Goal: Task Accomplishment & Management: Use online tool/utility

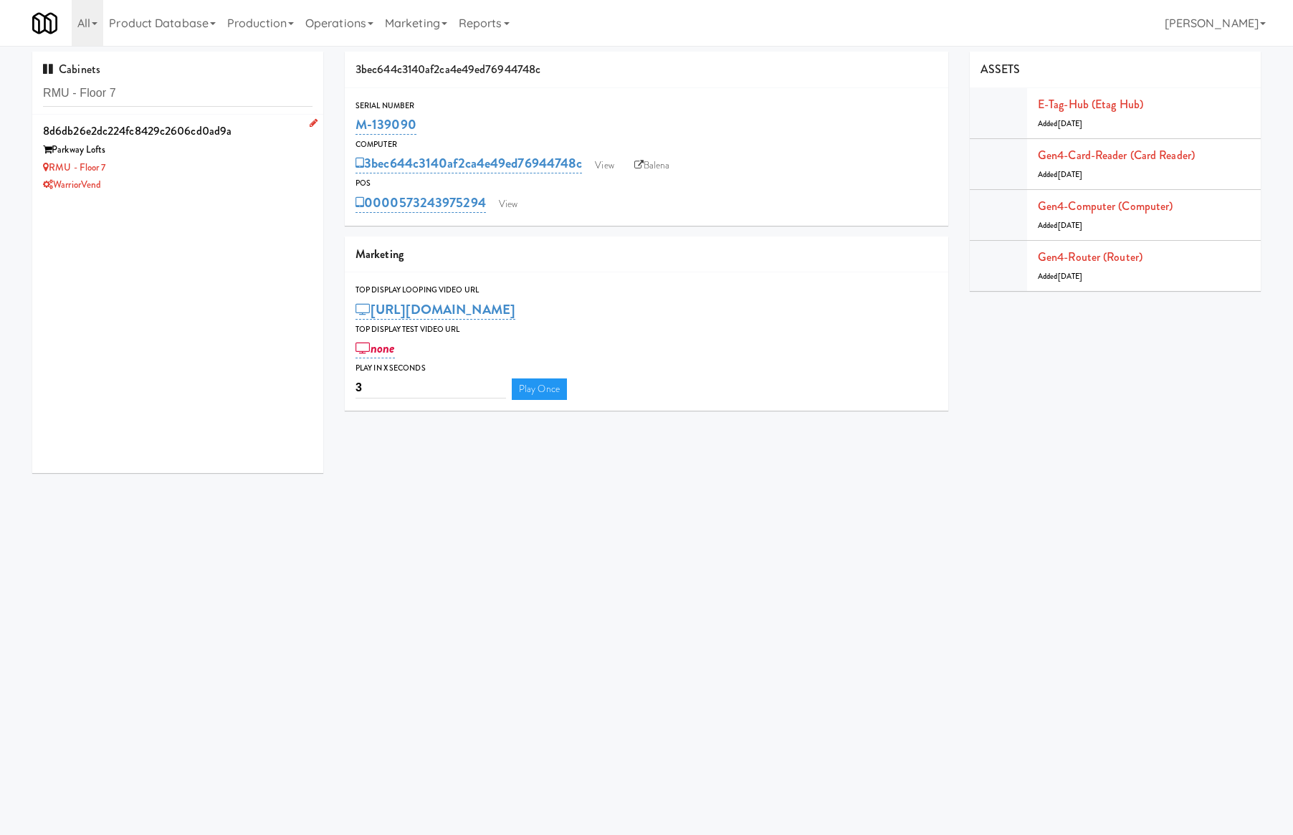
click at [215, 161] on div "RMU - Floor 7" at bounding box center [178, 168] width 270 height 18
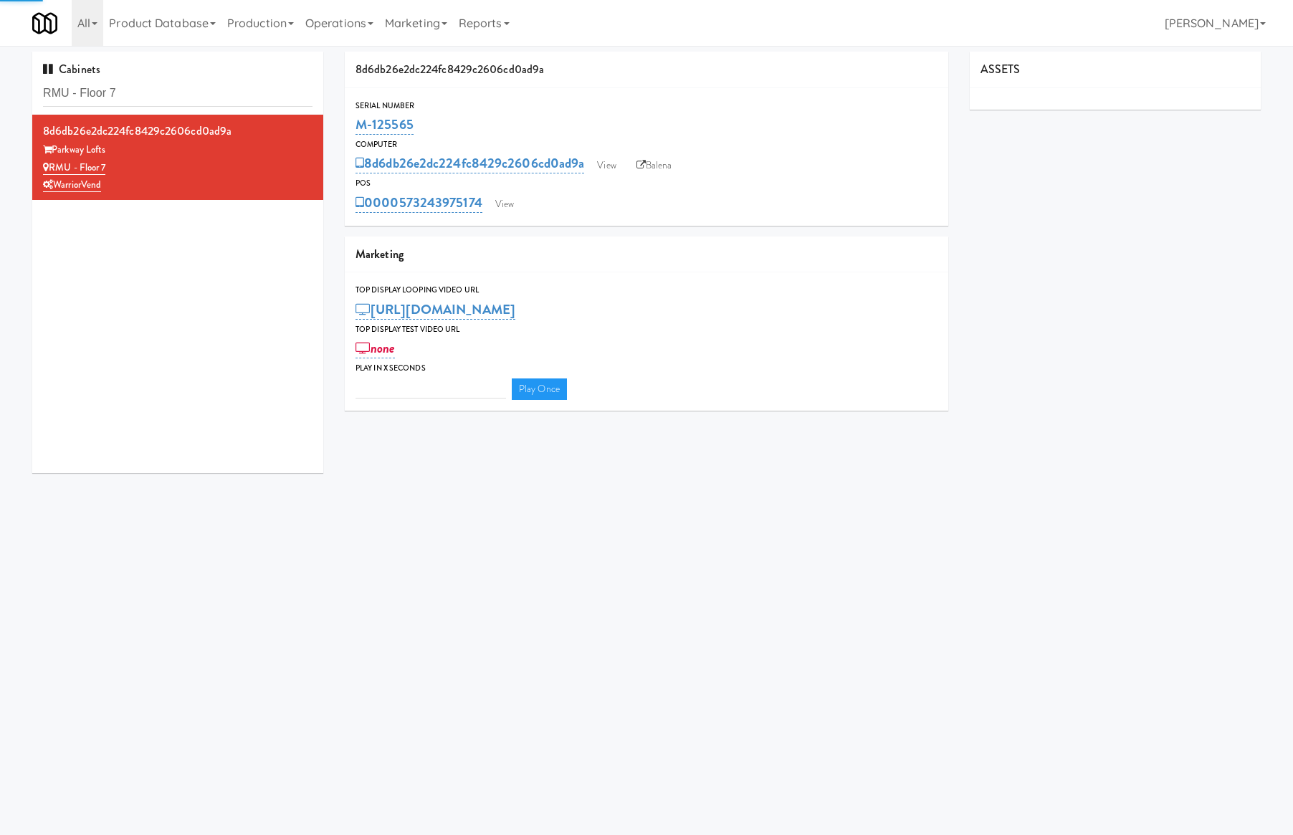
type input "3"
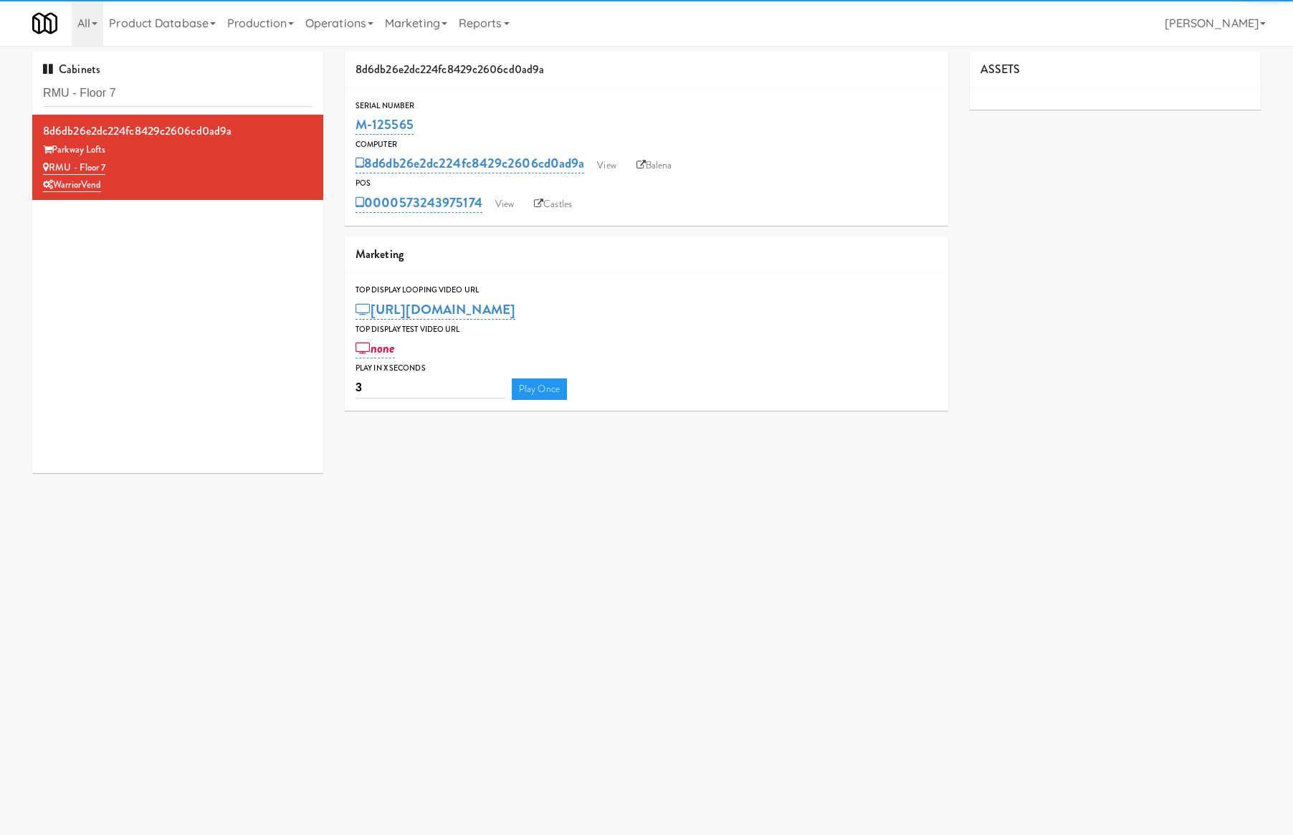
click at [523, 194] on div "0000573243975174 View Castles" at bounding box center [647, 203] width 582 height 24
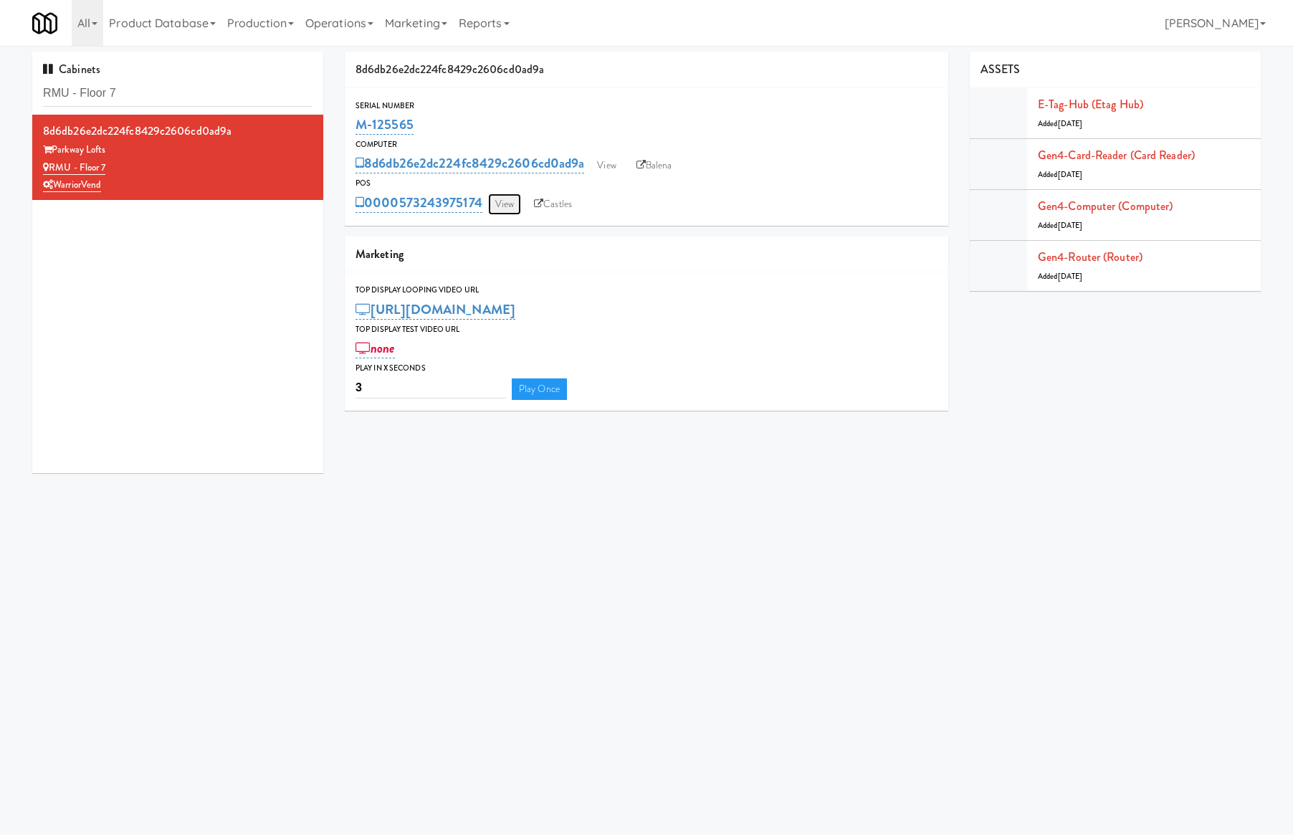
click at [506, 199] on link "View" at bounding box center [504, 205] width 33 height 22
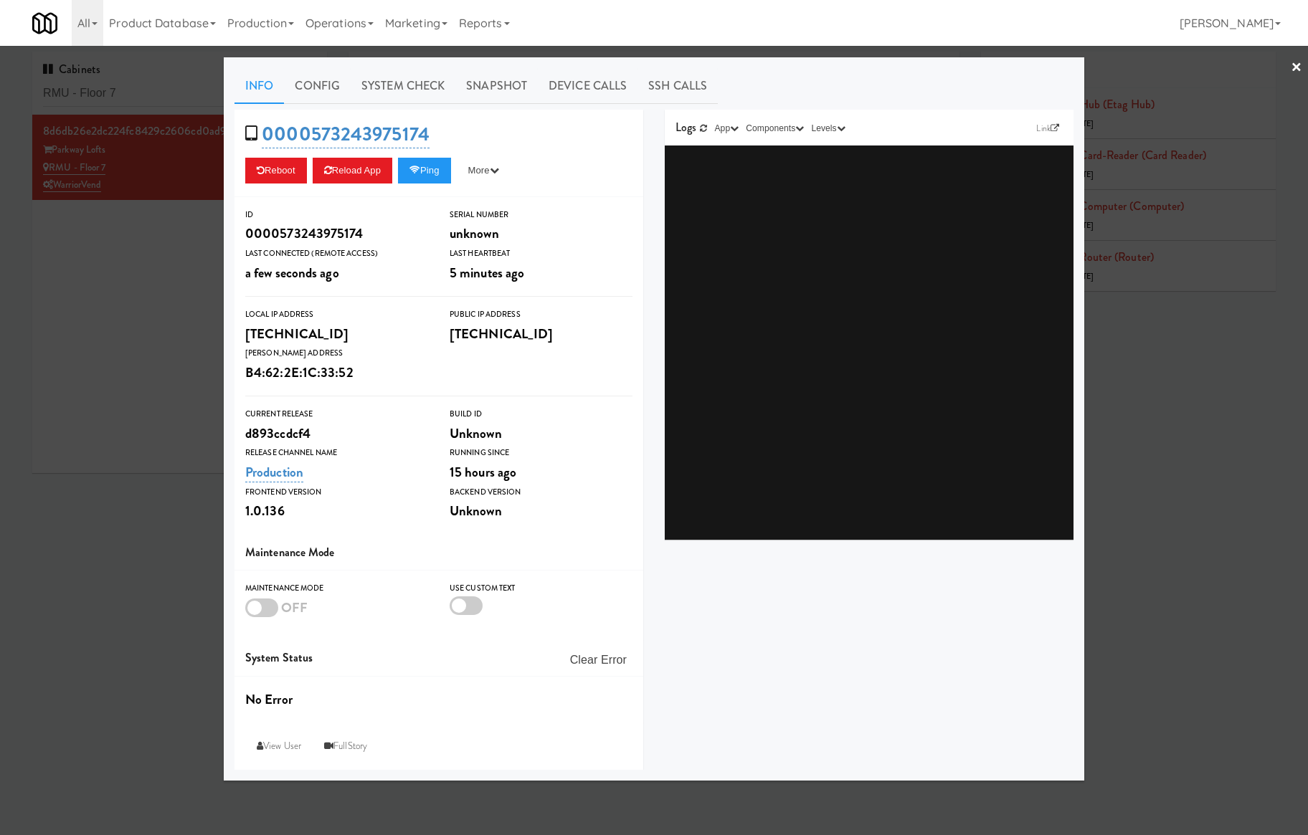
drag, startPoint x: 389, startPoint y: 87, endPoint x: 356, endPoint y: 108, distance: 39.0
click at [390, 87] on link "System Check" at bounding box center [403, 86] width 105 height 36
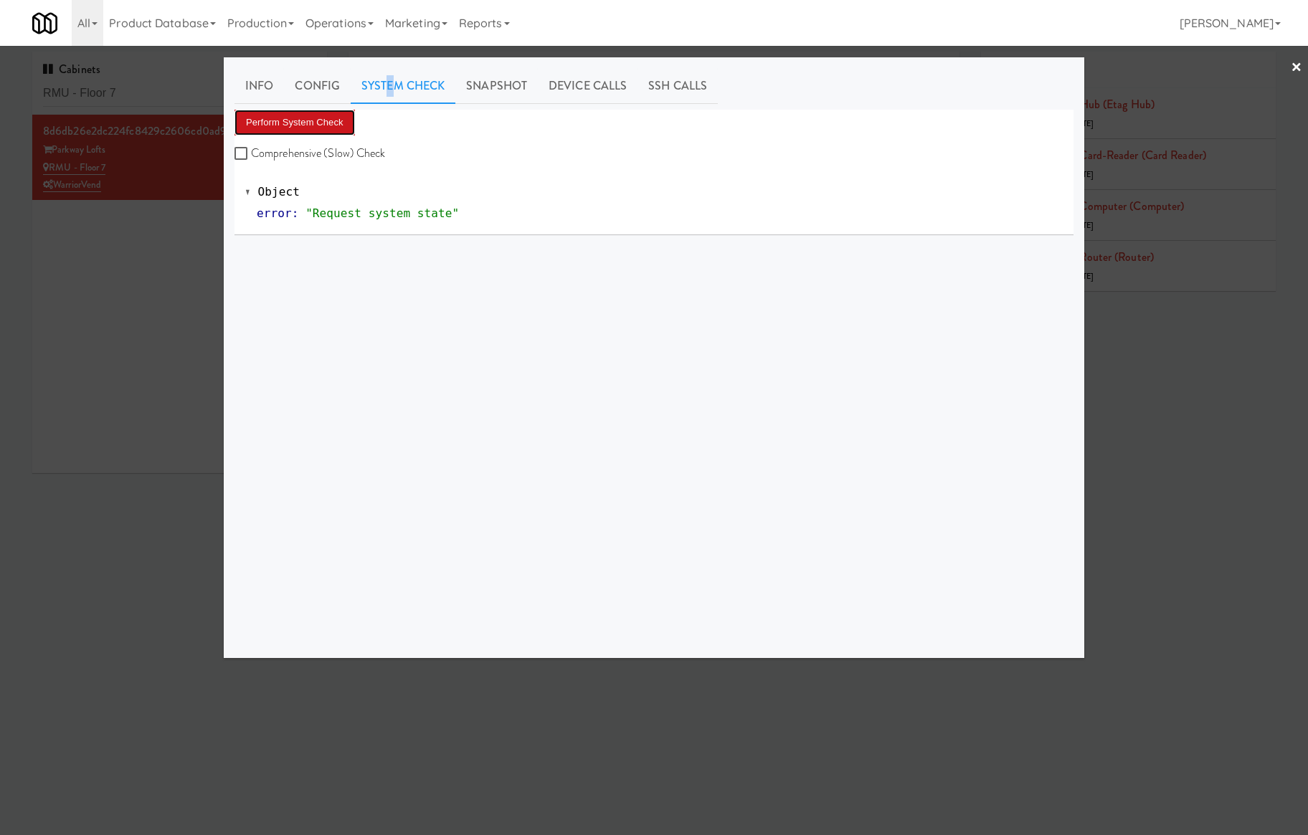
click at [321, 126] on button "Perform System Check" at bounding box center [294, 123] width 120 height 26
drag, startPoint x: 113, startPoint y: 298, endPoint x: 301, endPoint y: 227, distance: 201.7
click at [113, 298] on div at bounding box center [654, 417] width 1308 height 835
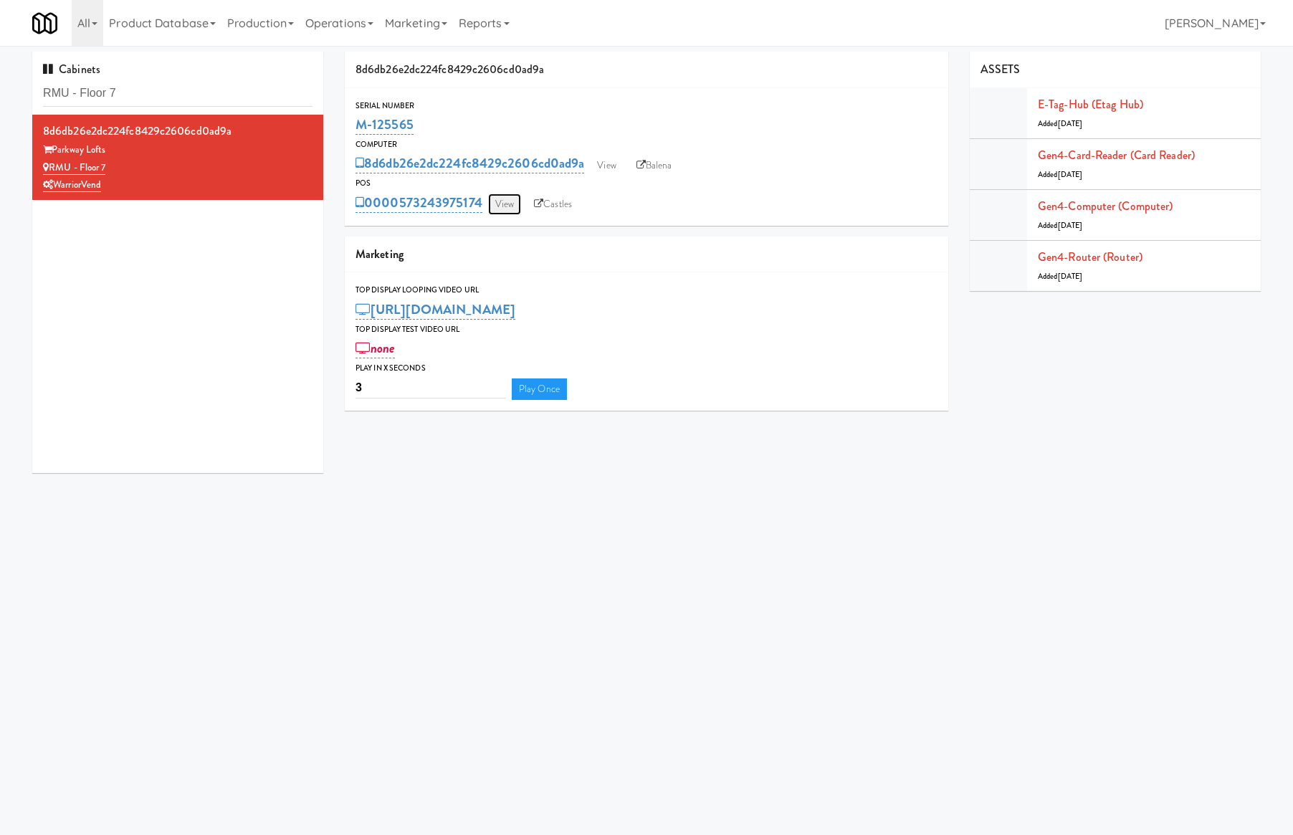
click at [508, 202] on link "View" at bounding box center [504, 205] width 33 height 22
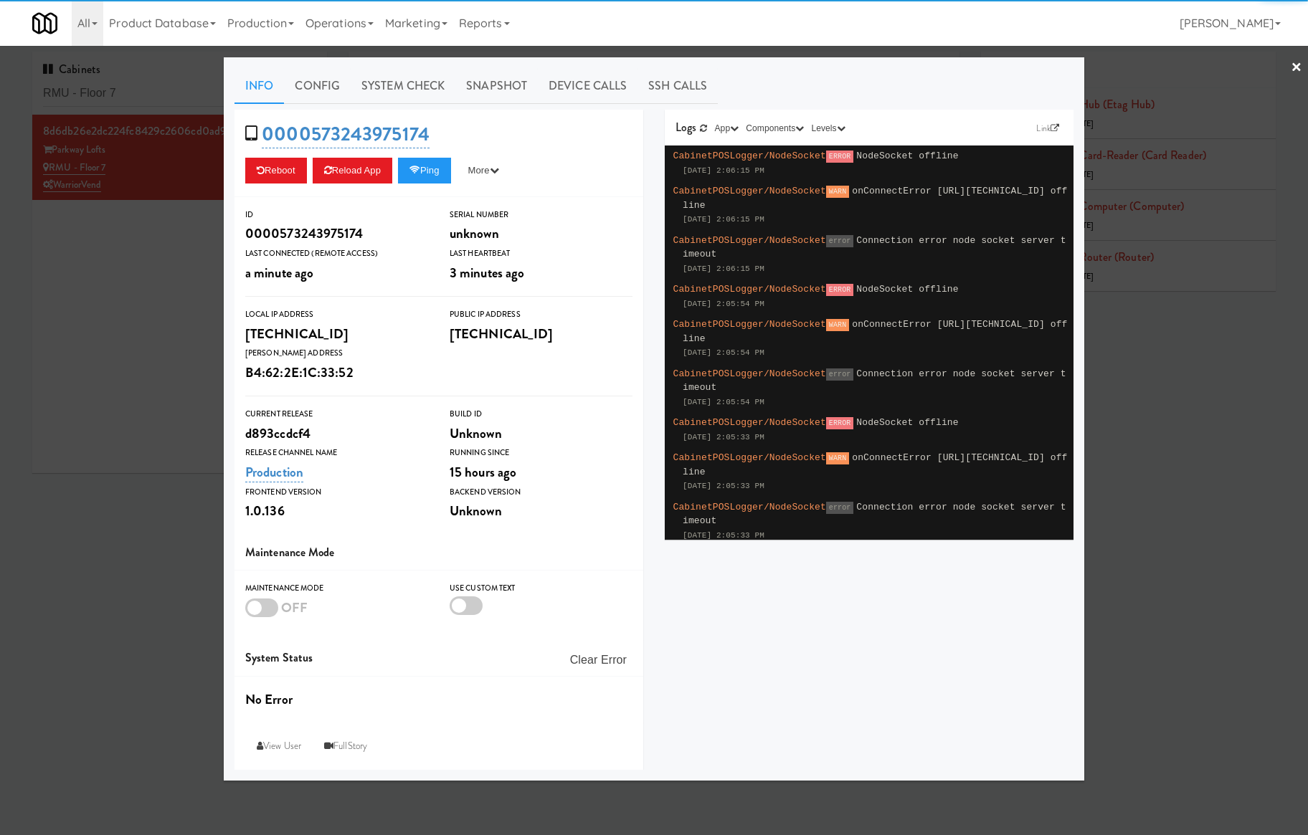
drag, startPoint x: 165, startPoint y: 297, endPoint x: 362, endPoint y: 245, distance: 203.8
click at [166, 297] on div at bounding box center [654, 417] width 1308 height 835
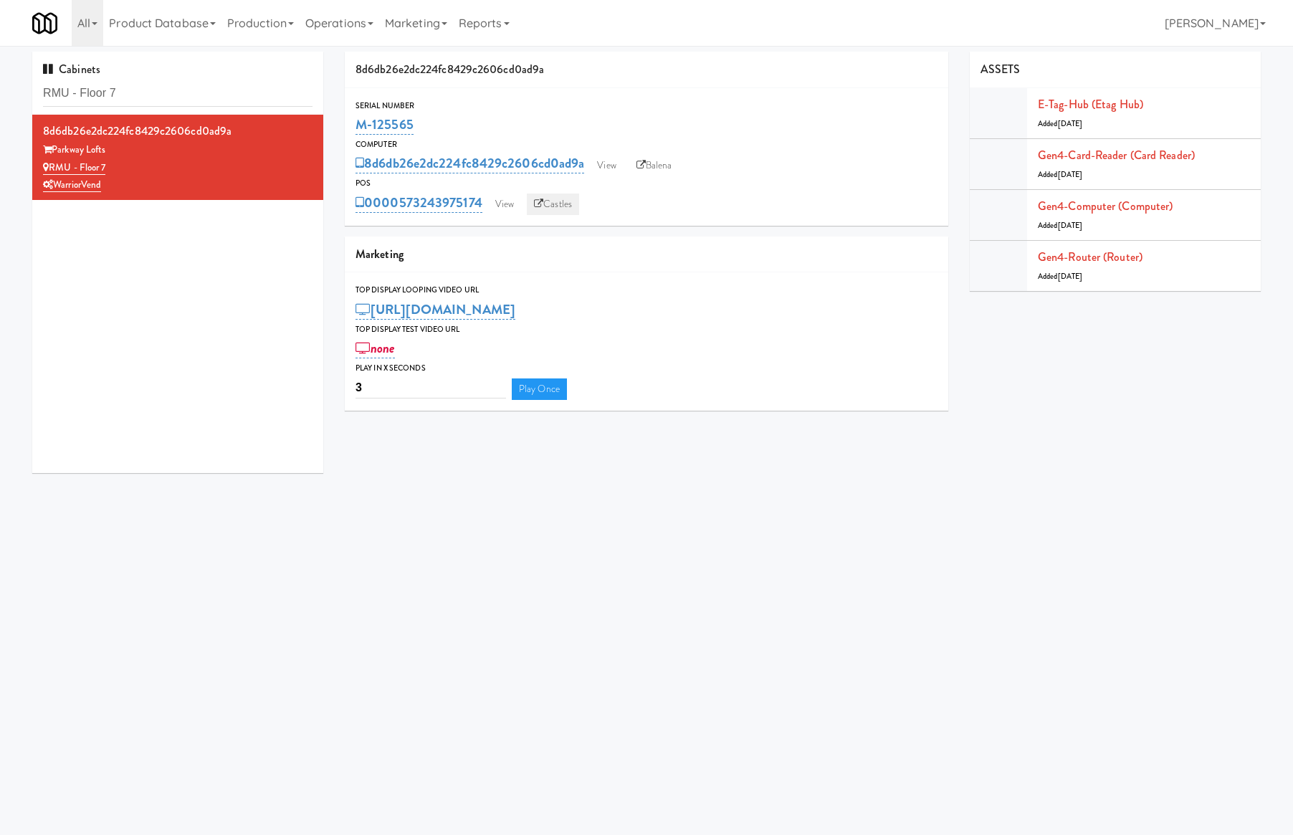
click at [548, 204] on link "Castles" at bounding box center [553, 205] width 52 height 22
click at [652, 166] on link "Balena" at bounding box center [654, 166] width 50 height 22
click at [666, 158] on link "Balena" at bounding box center [654, 166] width 50 height 22
click at [503, 194] on link "View" at bounding box center [504, 205] width 33 height 22
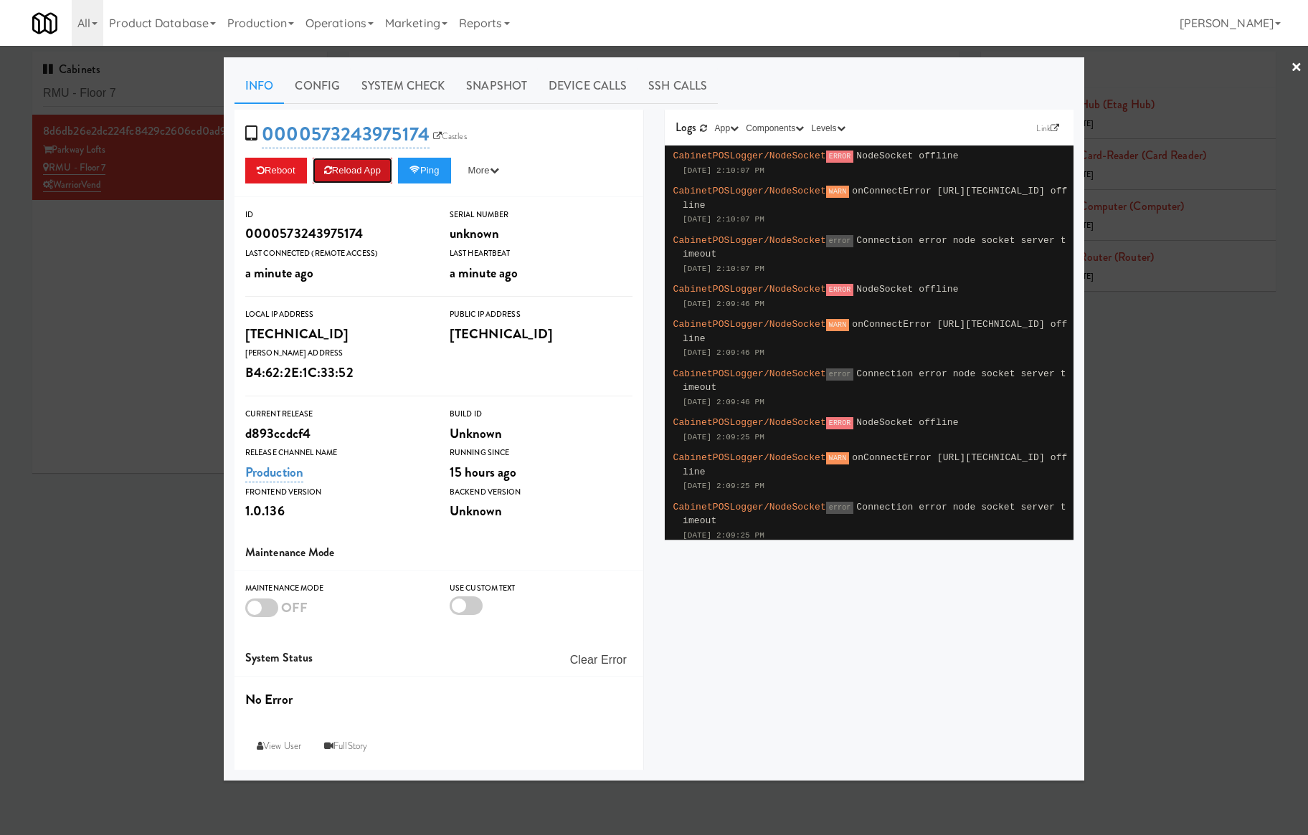
click at [363, 158] on button "Reload App" at bounding box center [353, 171] width 80 height 26
drag, startPoint x: 498, startPoint y: 95, endPoint x: 476, endPoint y: 105, distance: 23.7
click at [499, 95] on link "Snapshot" at bounding box center [496, 86] width 82 height 36
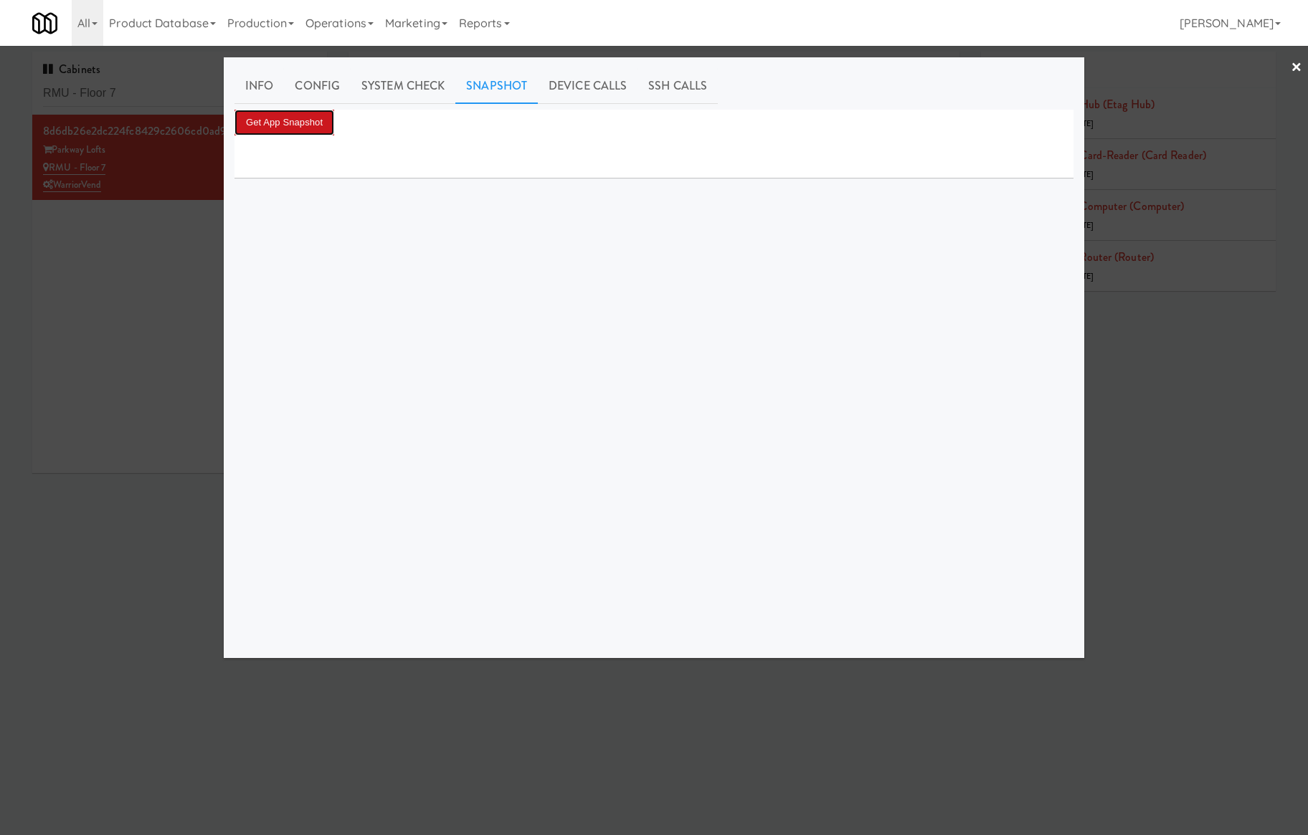
click at [305, 121] on button "Get App Snapshot" at bounding box center [284, 123] width 100 height 26
click at [301, 118] on button "Get App Snapshot" at bounding box center [284, 123] width 100 height 26
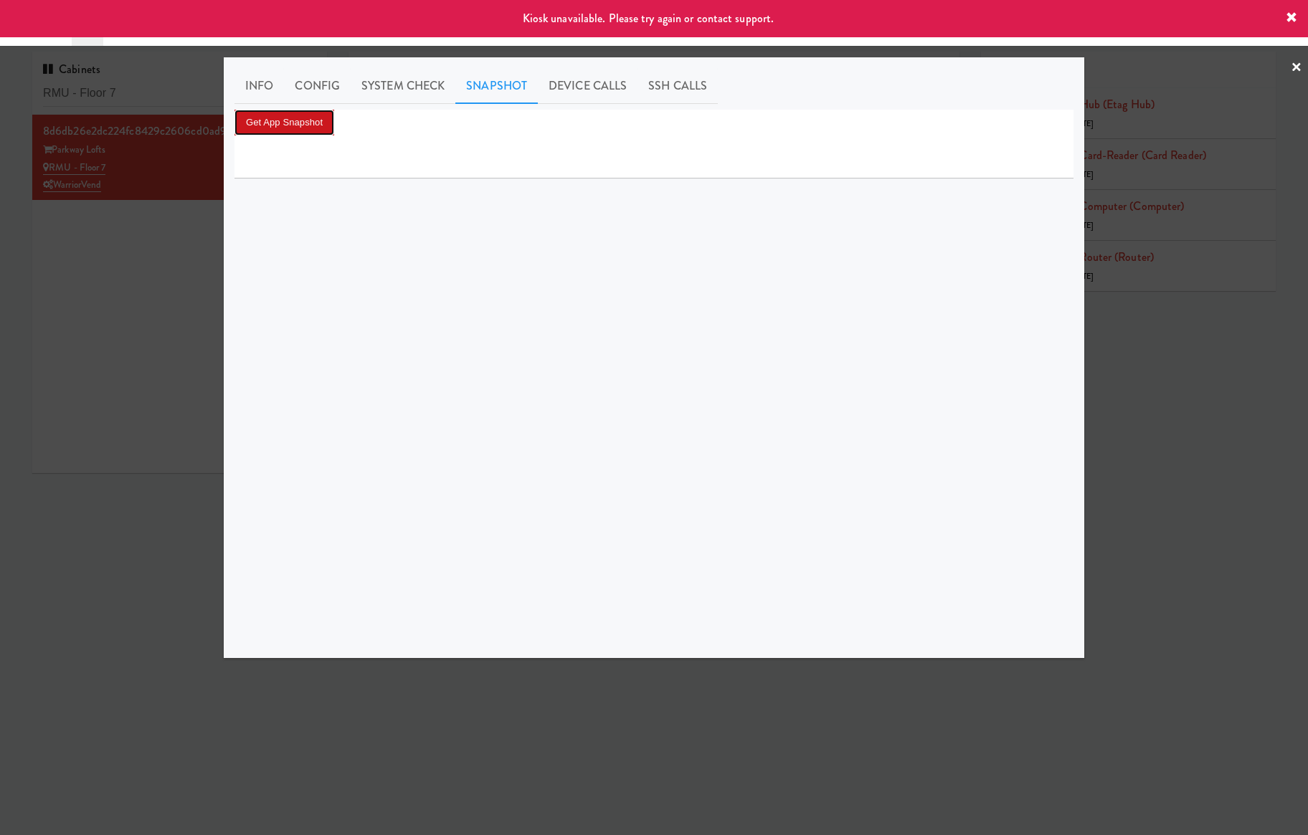
click at [324, 116] on button "Get App Snapshot" at bounding box center [284, 123] width 100 height 26
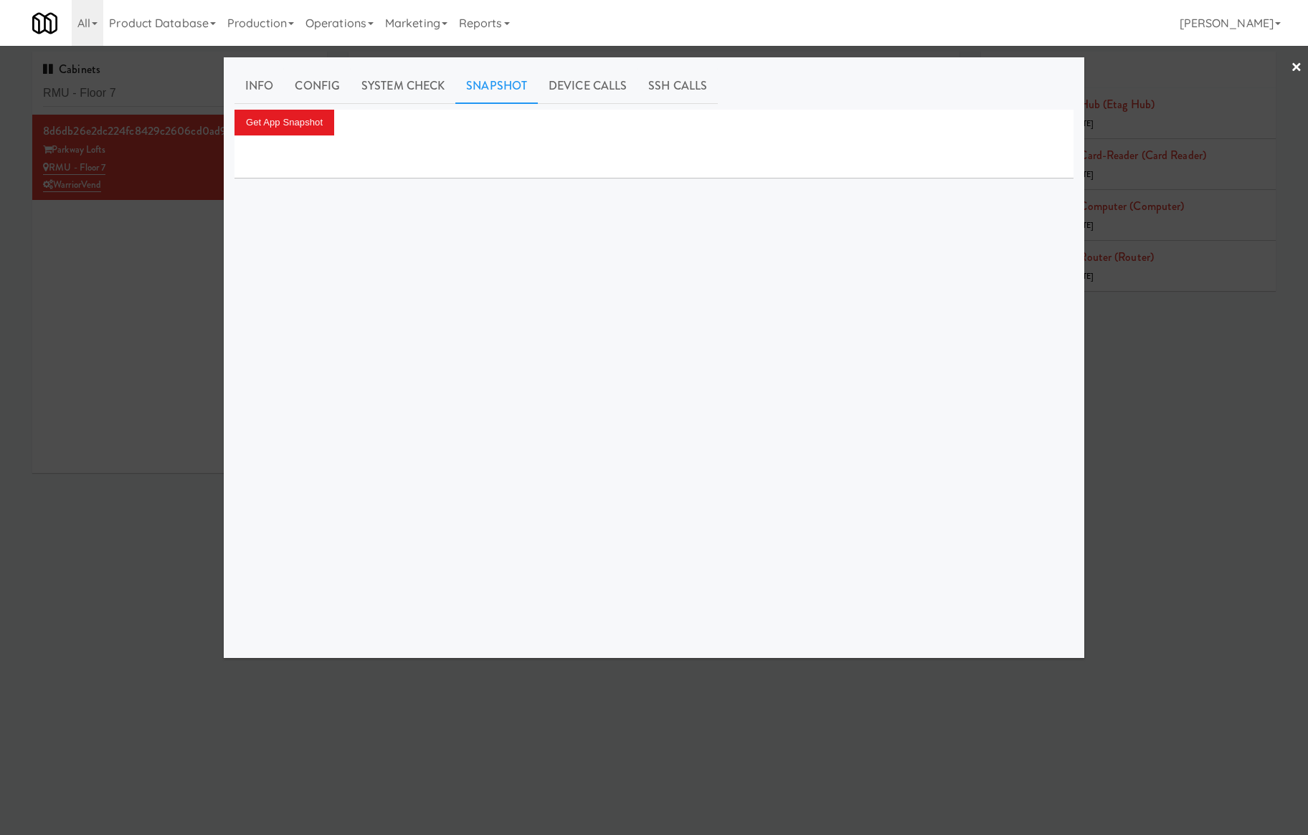
click at [106, 102] on div at bounding box center [654, 417] width 1308 height 835
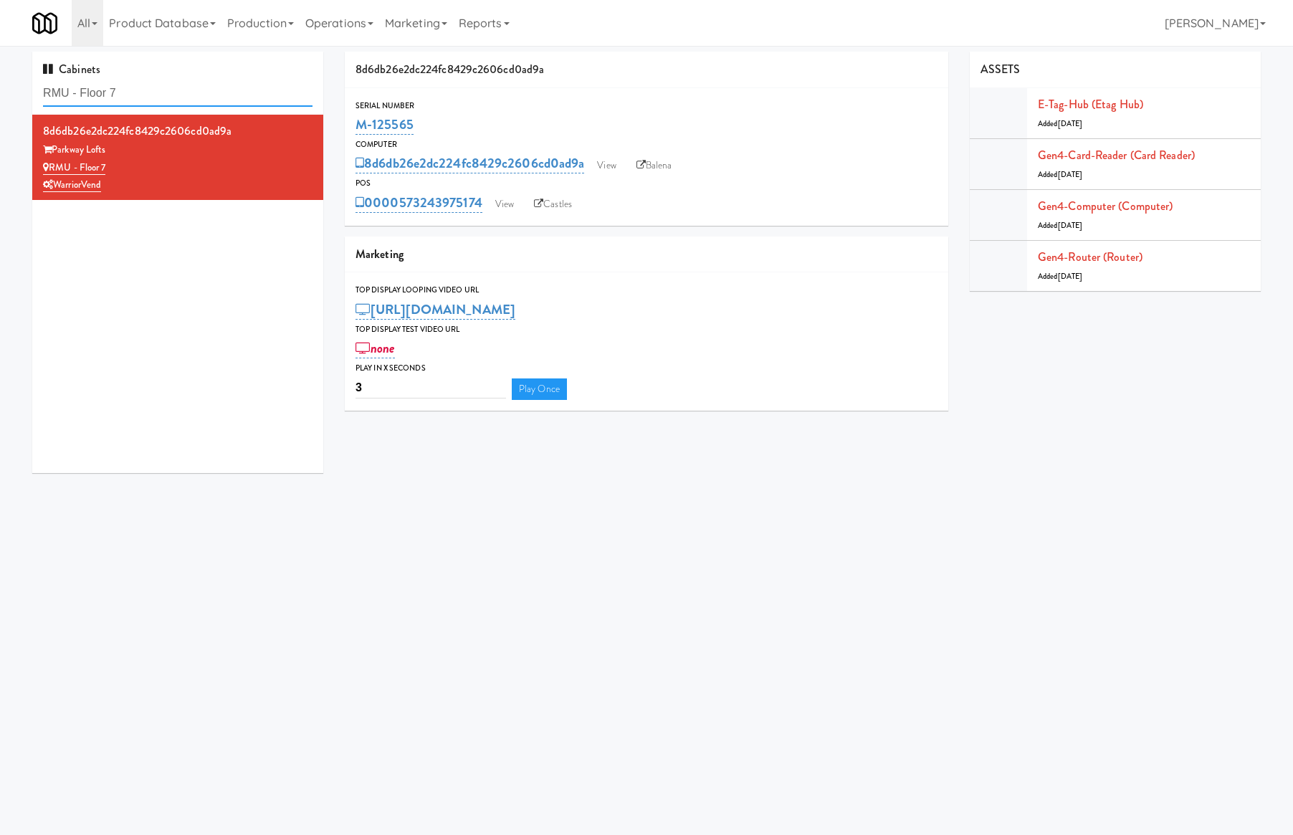
click at [107, 102] on input "RMU - Floor 7" at bounding box center [178, 93] width 270 height 27
paste input "213 Court Street"
type input "213 Court Street"
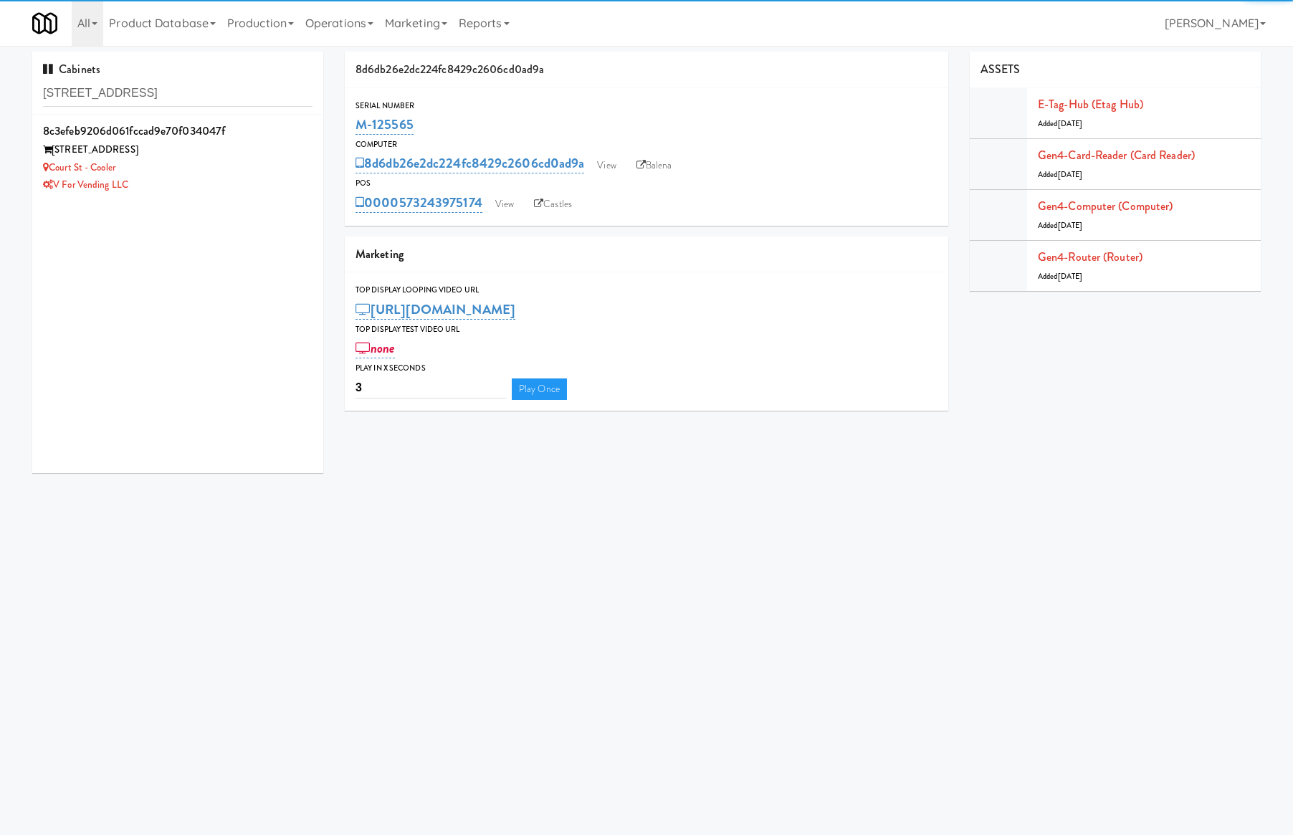
click at [199, 158] on div "213 Court Street" at bounding box center [178, 150] width 270 height 18
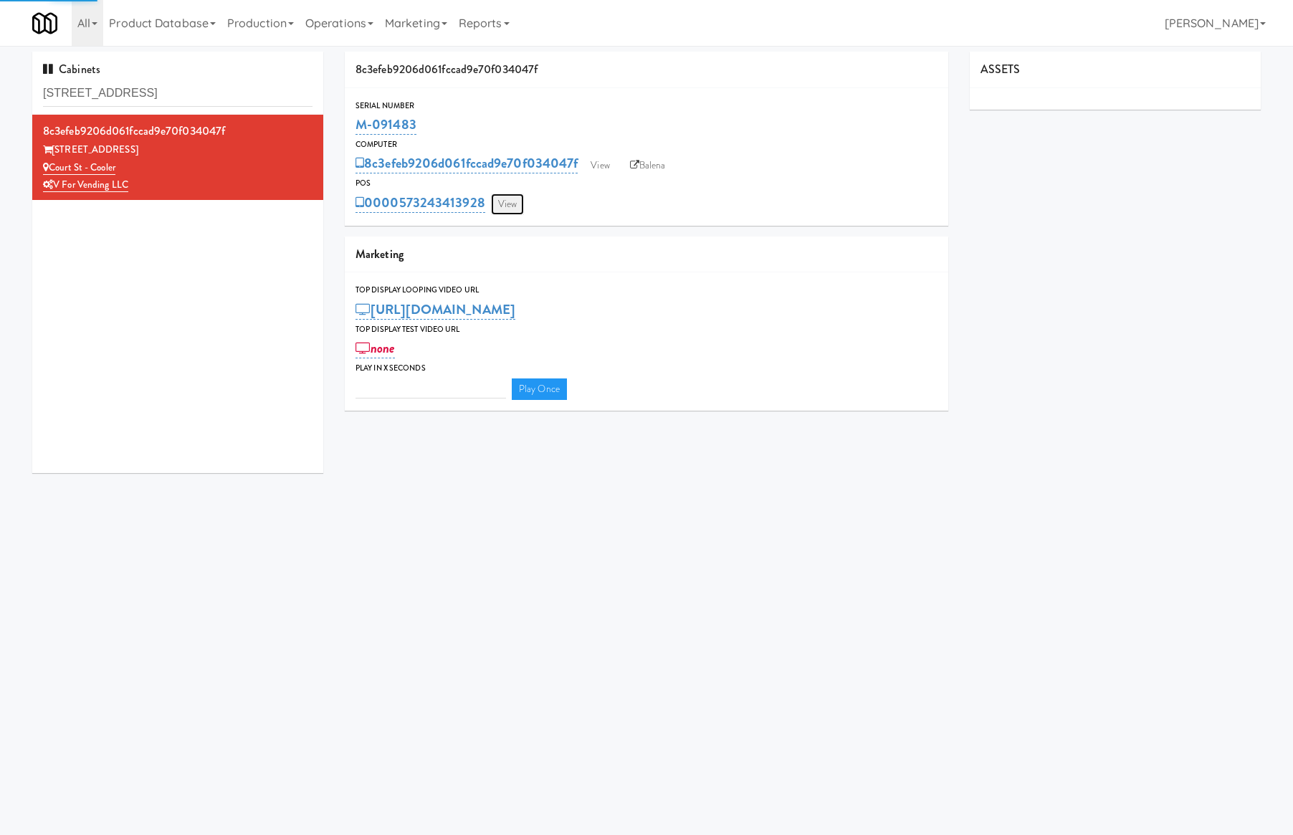
type input "3"
click at [503, 204] on link "View" at bounding box center [507, 205] width 33 height 22
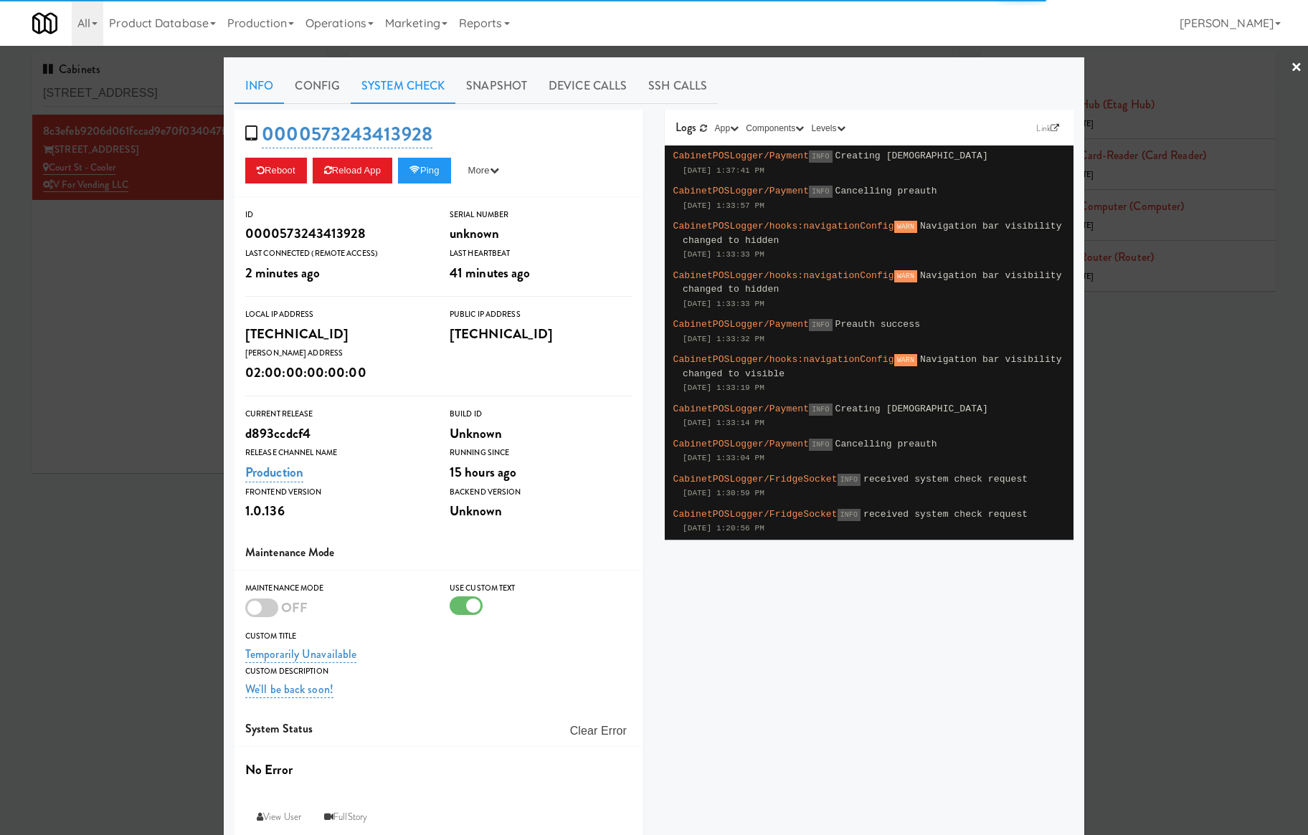
click at [420, 86] on link "System Check" at bounding box center [403, 86] width 105 height 36
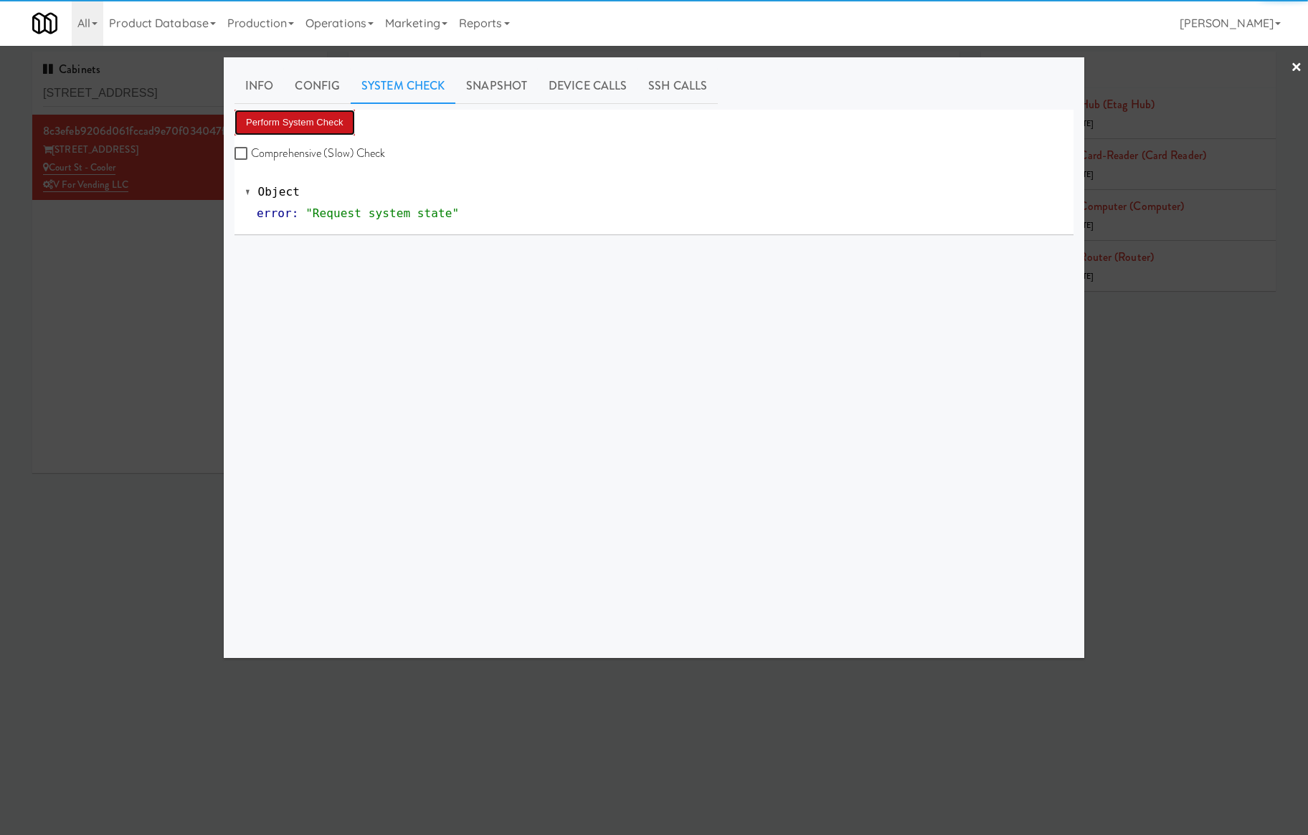
click at [333, 113] on button "Perform System Check" at bounding box center [294, 123] width 120 height 26
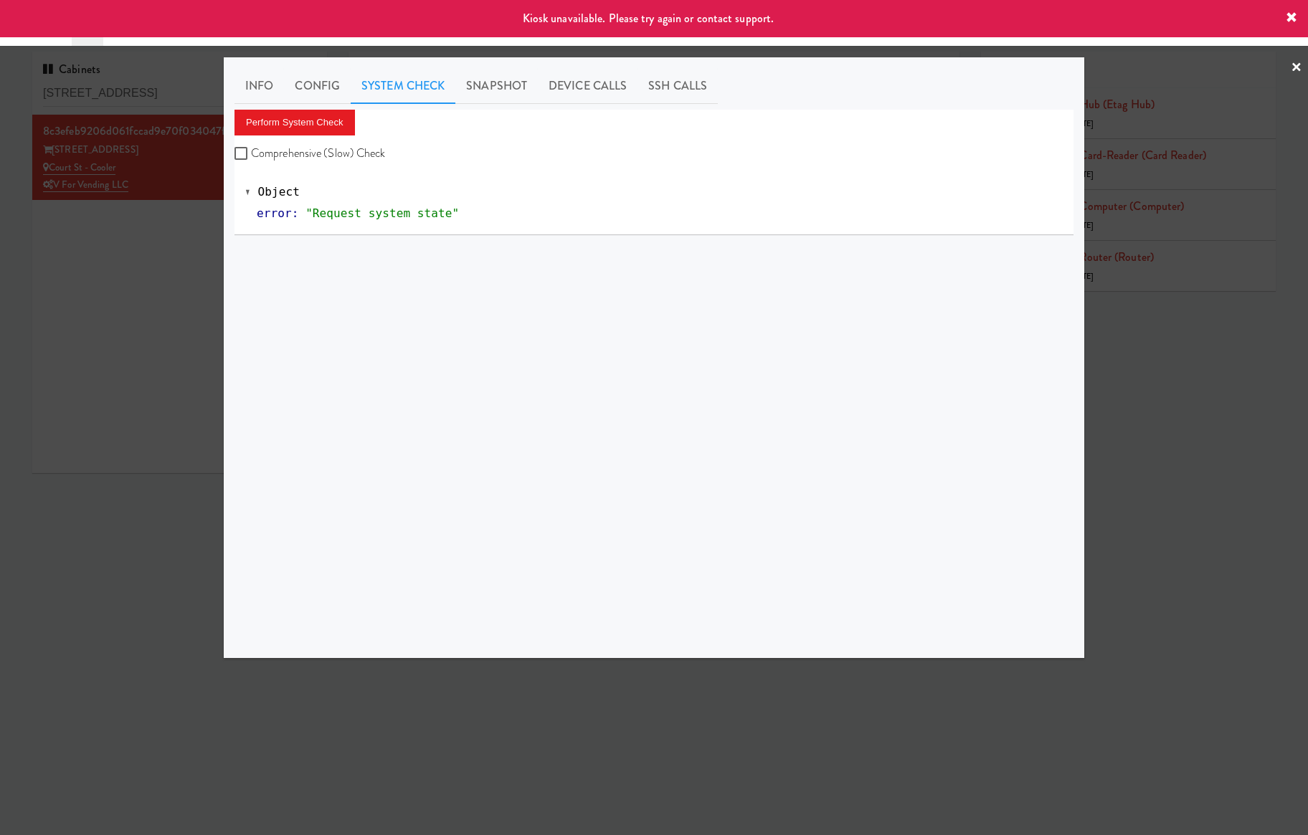
click at [162, 224] on div at bounding box center [654, 417] width 1308 height 835
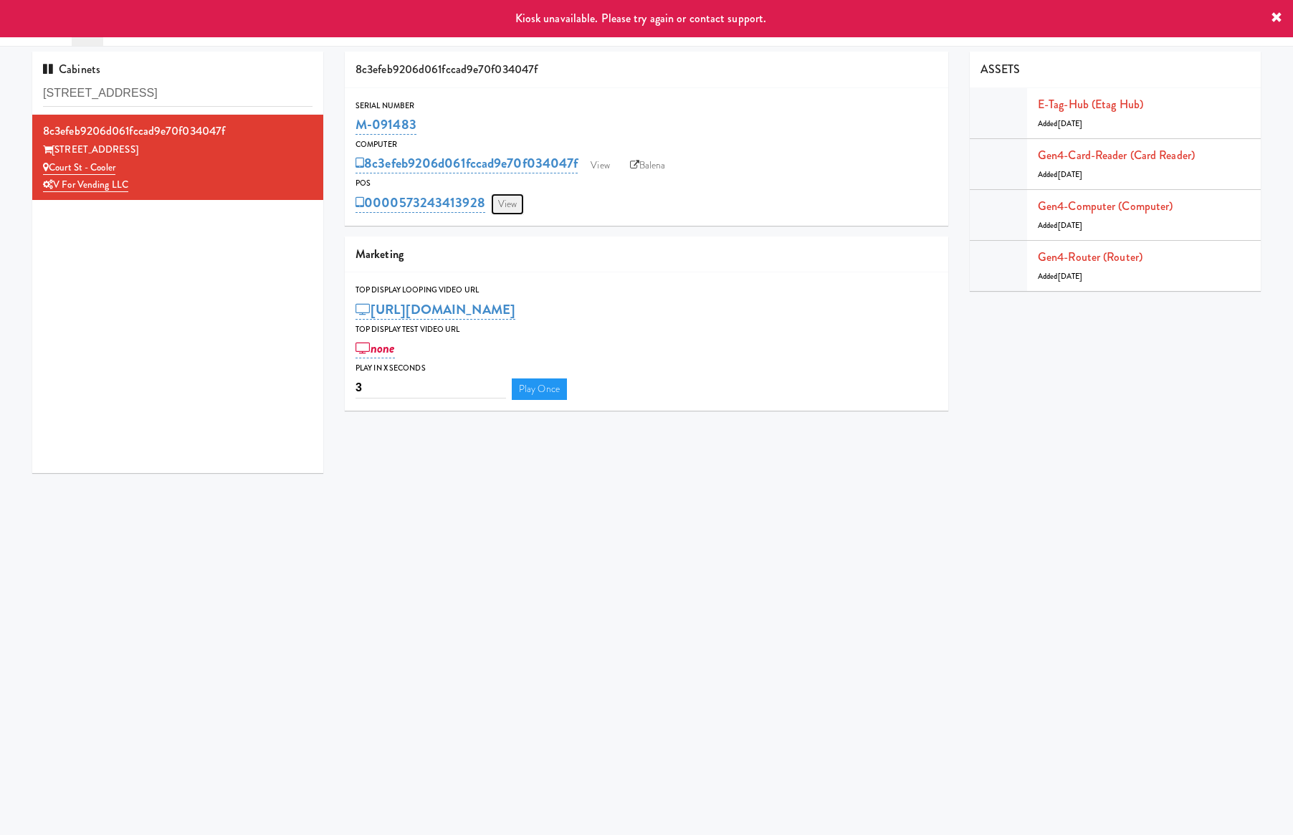
click at [503, 209] on link "View" at bounding box center [507, 205] width 33 height 22
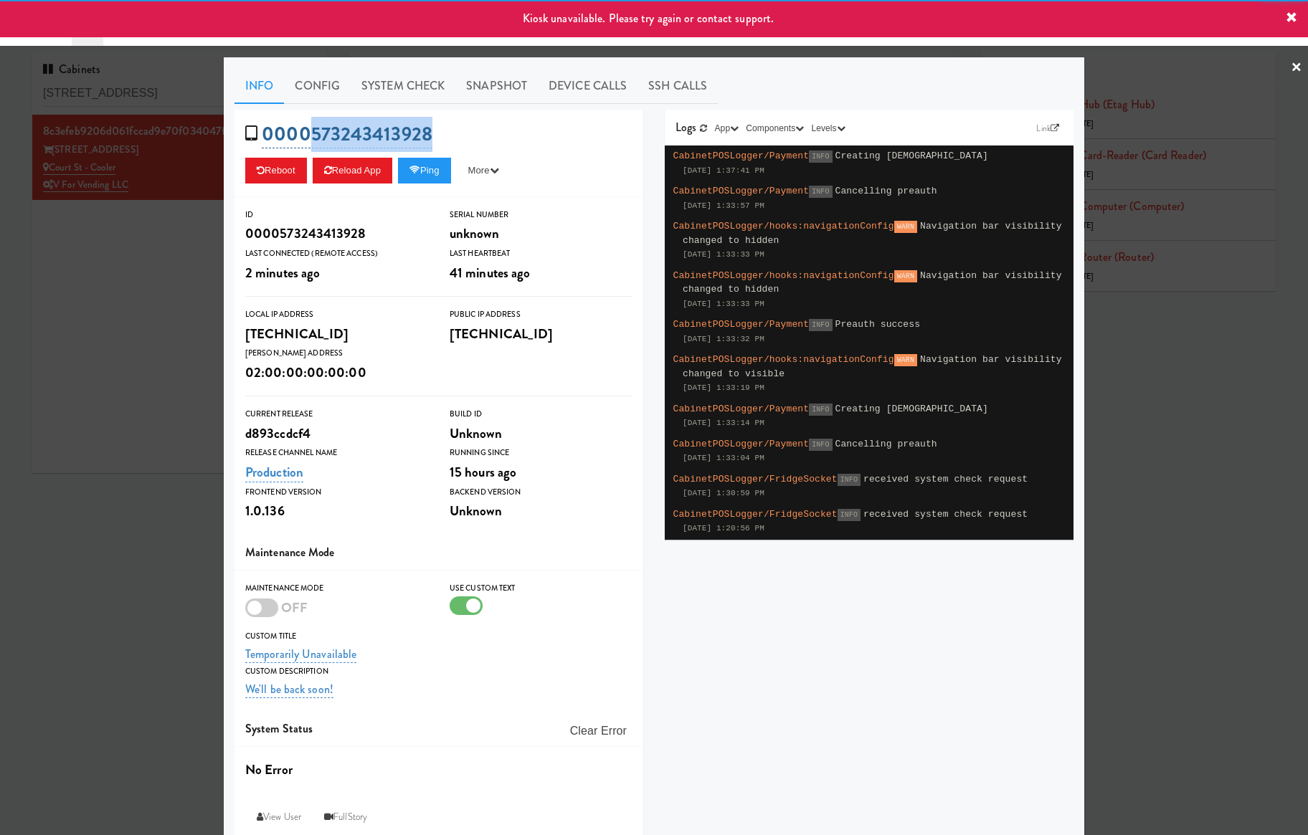
drag, startPoint x: 439, startPoint y: 127, endPoint x: 299, endPoint y: 126, distance: 140.5
click at [299, 126] on div "0000573243413928 Reboot Reload App Ping More Ping Server Restart Server Force R…" at bounding box center [438, 153] width 409 height 87
copy link "573243413928"
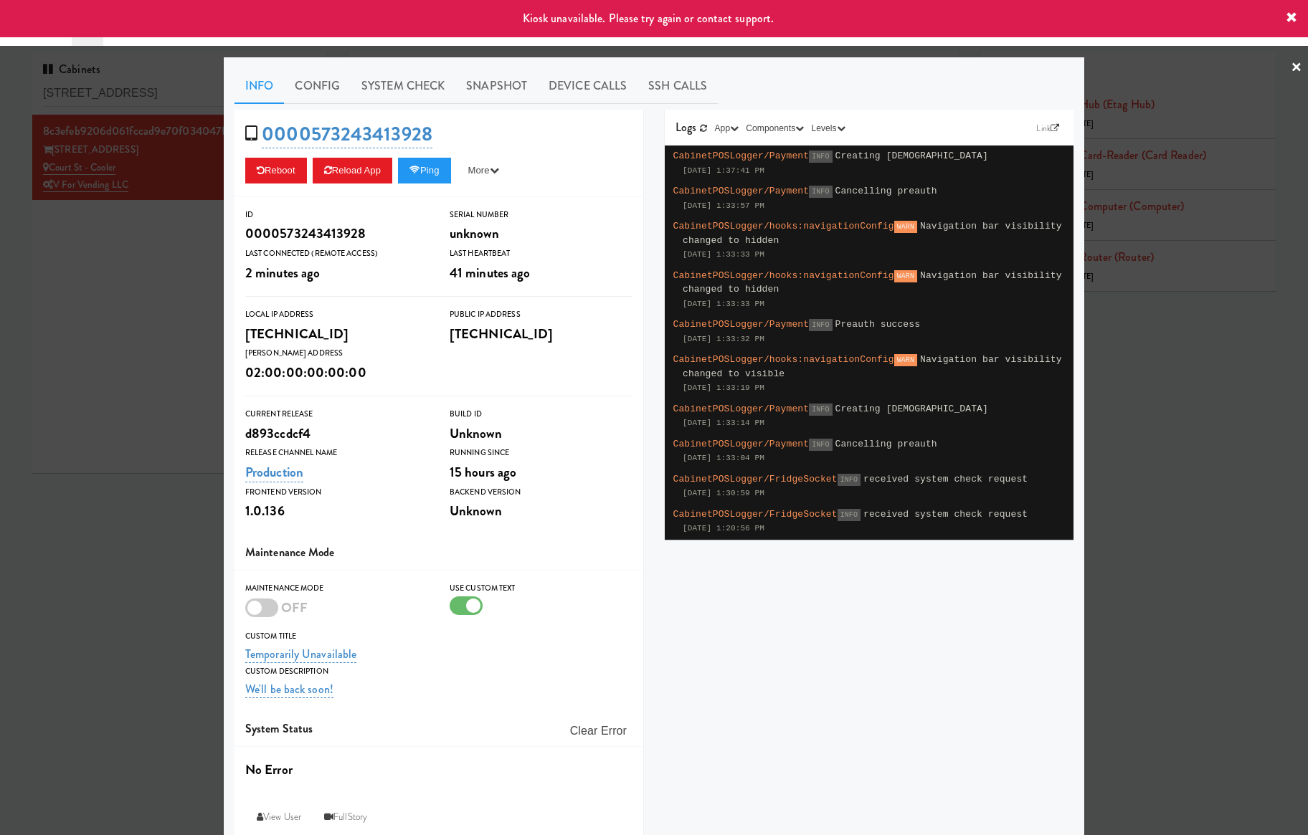
click at [151, 287] on div at bounding box center [654, 417] width 1308 height 835
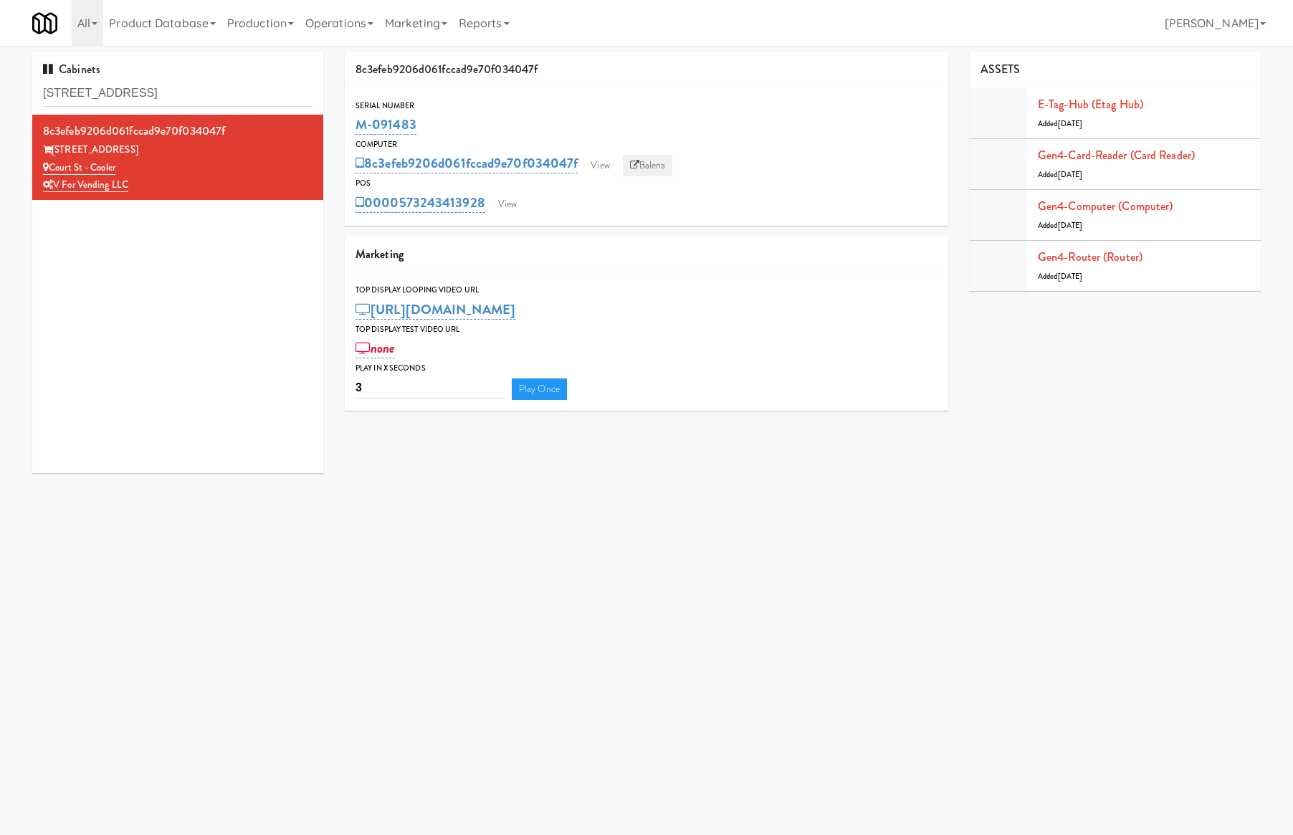
click at [649, 166] on link "Balena" at bounding box center [648, 166] width 50 height 22
click at [182, 85] on input "213 Court Street" at bounding box center [178, 93] width 270 height 27
paste input "RMU - Floor 7"
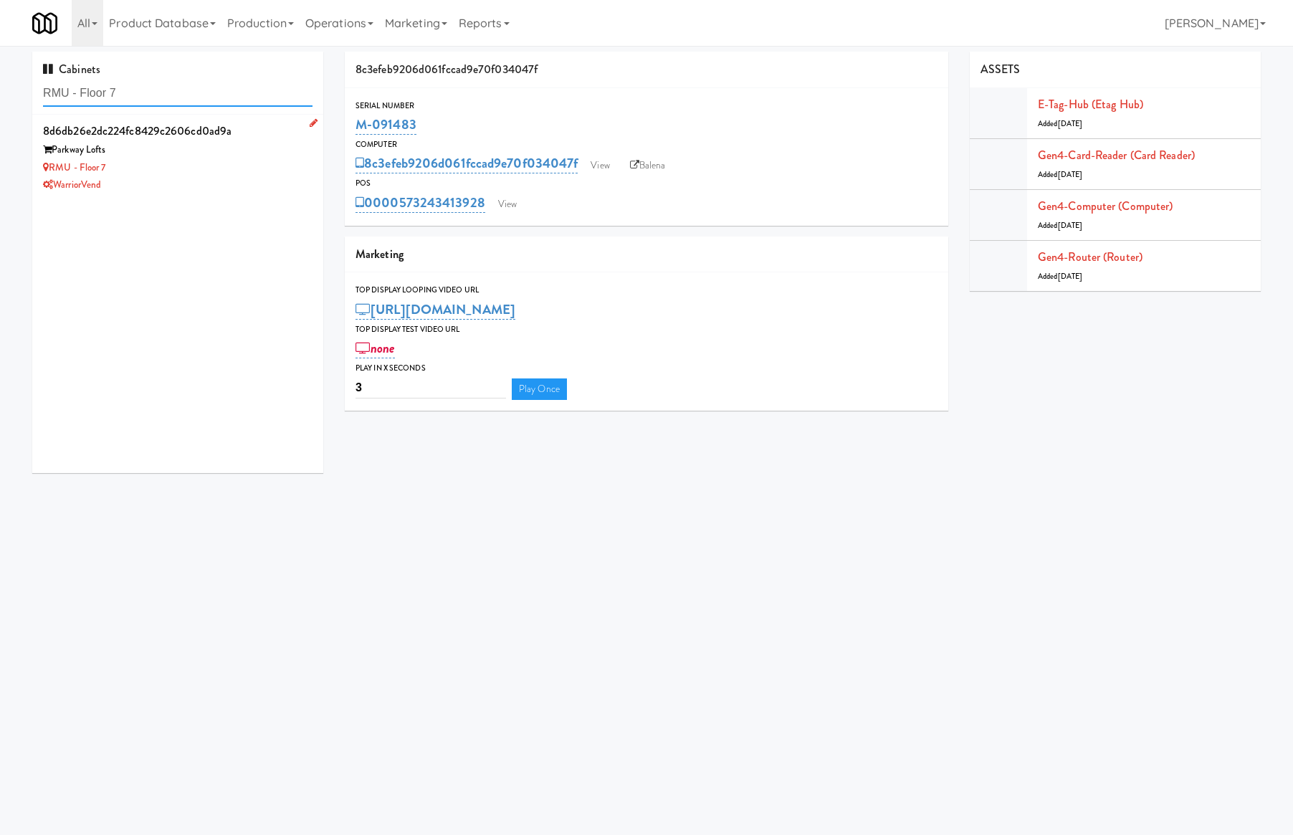
type input "RMU - Floor 7"
click at [181, 153] on div "Parkway Lofts" at bounding box center [178, 150] width 270 height 18
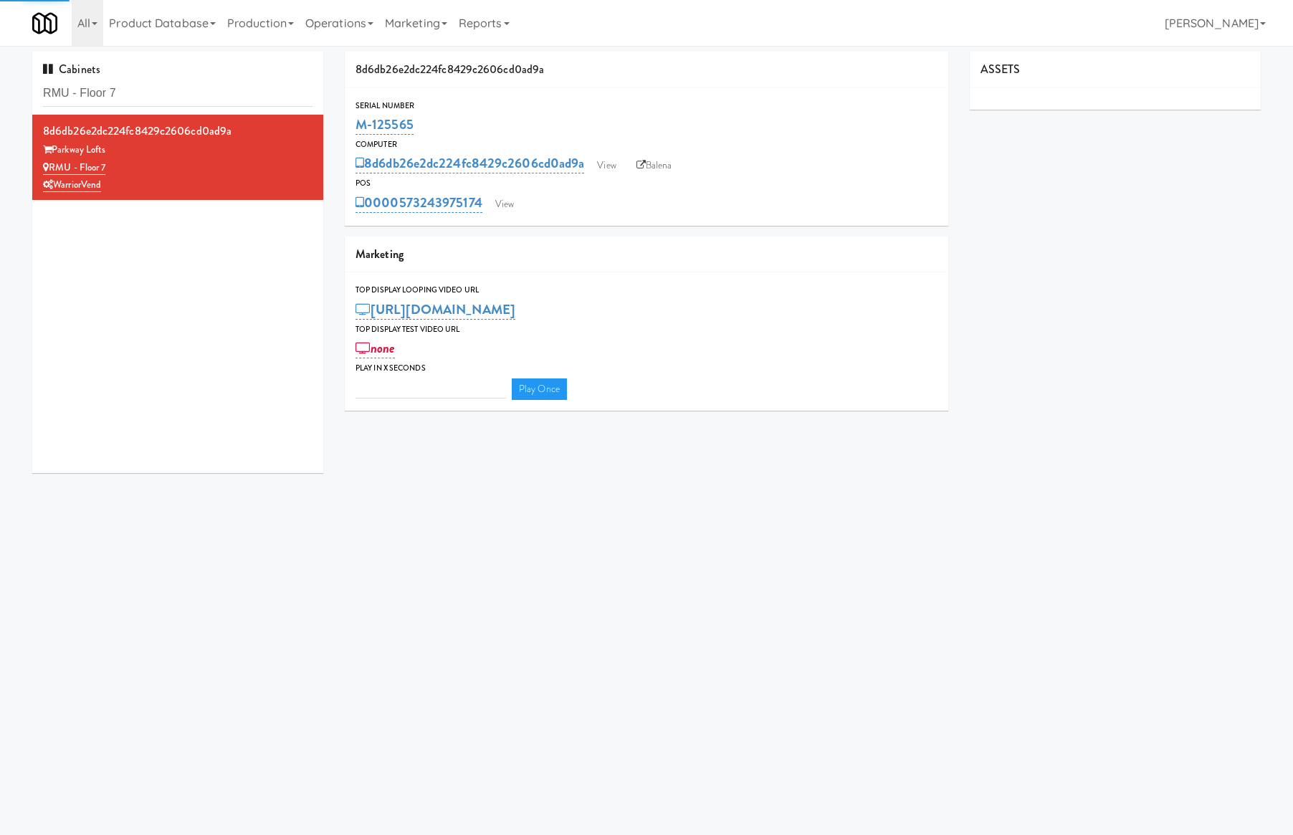
type input "3"
drag, startPoint x: 434, startPoint y: 129, endPoint x: 357, endPoint y: 130, distance: 76.7
click at [356, 130] on div "M-125565" at bounding box center [647, 125] width 582 height 24
copy link "M-125565"
type input "3"
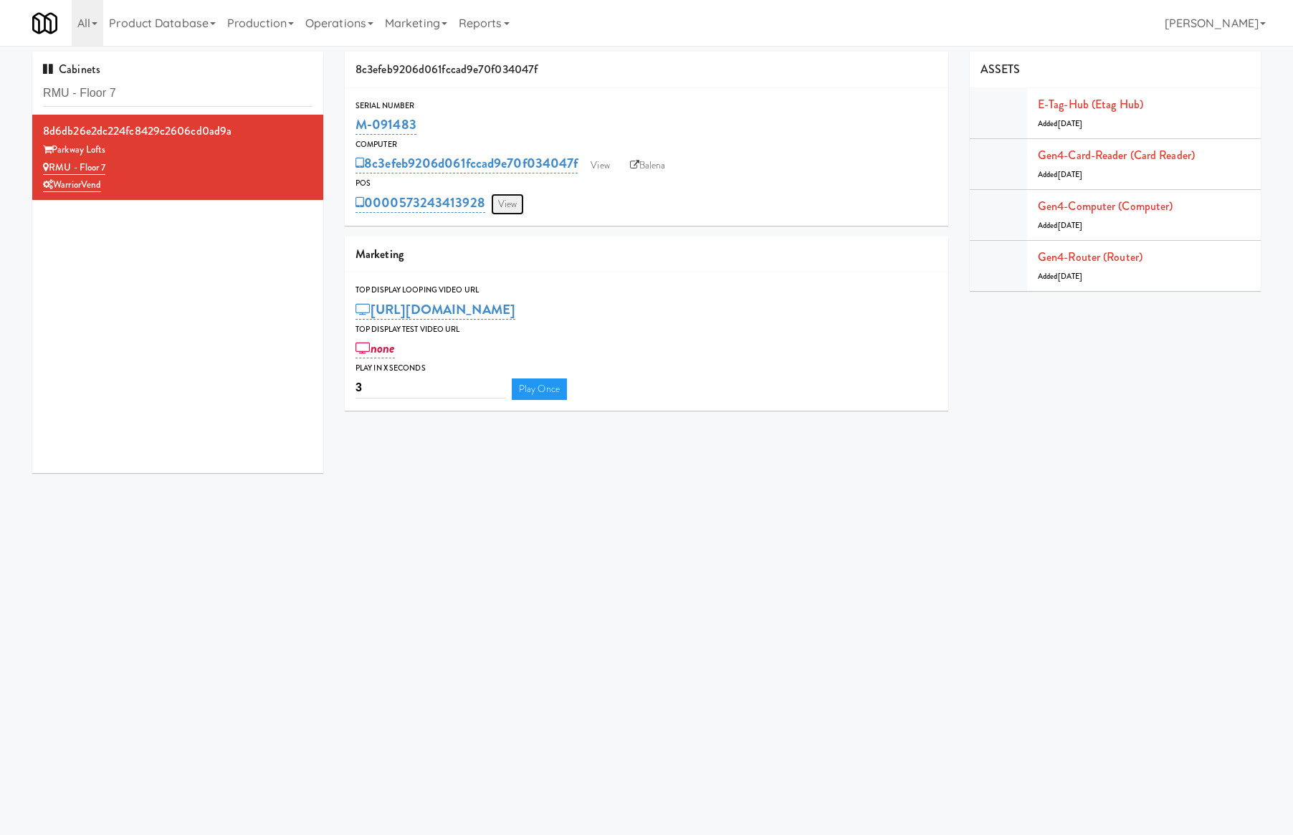
click at [508, 196] on link "View" at bounding box center [507, 205] width 33 height 22
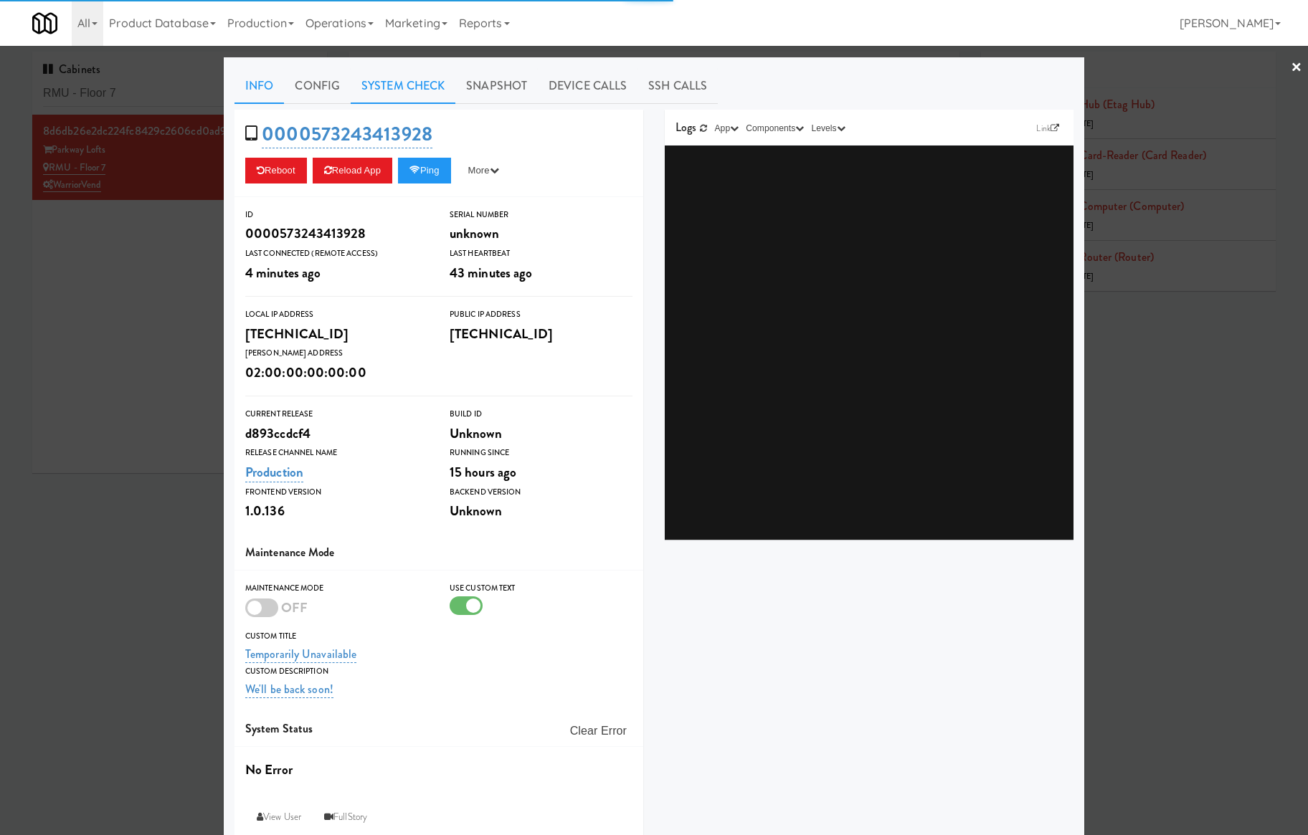
click at [382, 82] on link "System Check" at bounding box center [403, 86] width 105 height 36
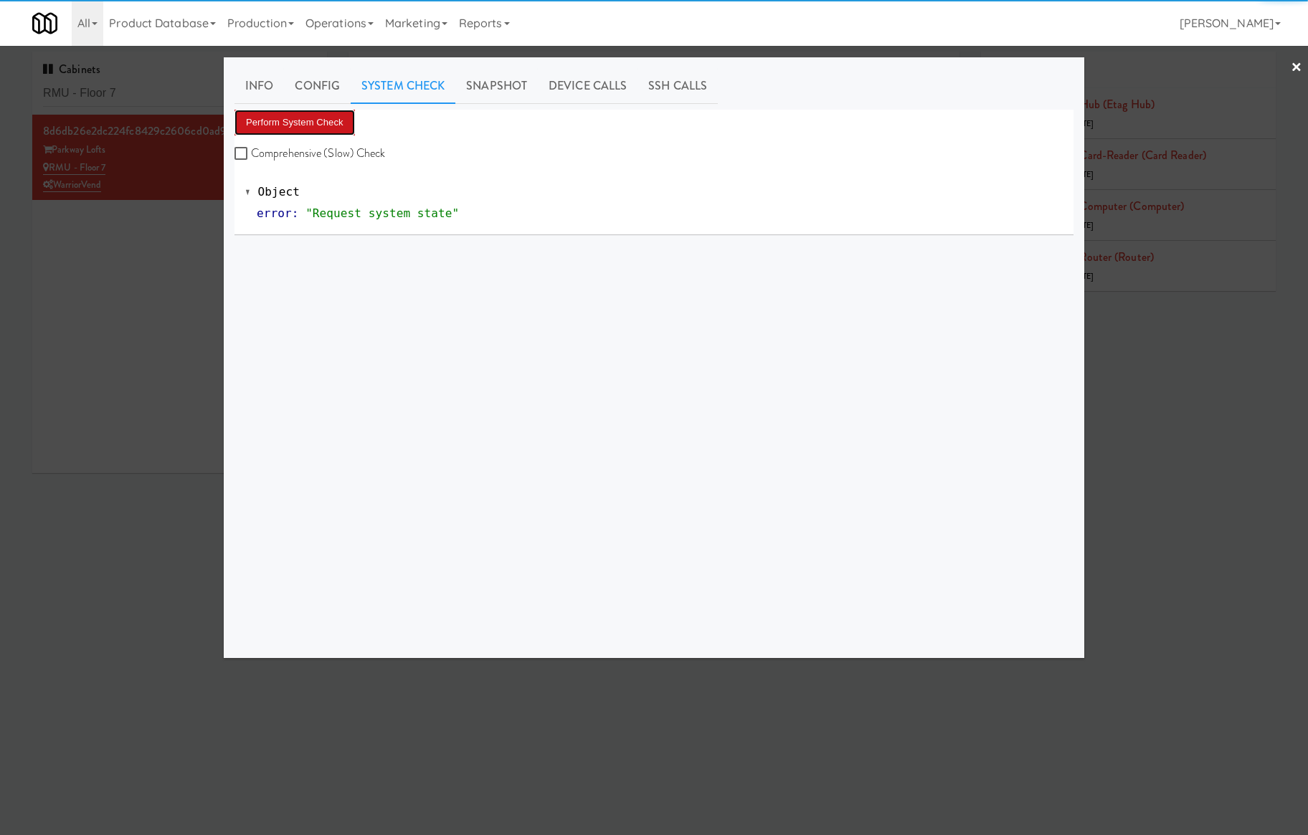
click at [292, 125] on button "Perform System Check" at bounding box center [294, 123] width 120 height 26
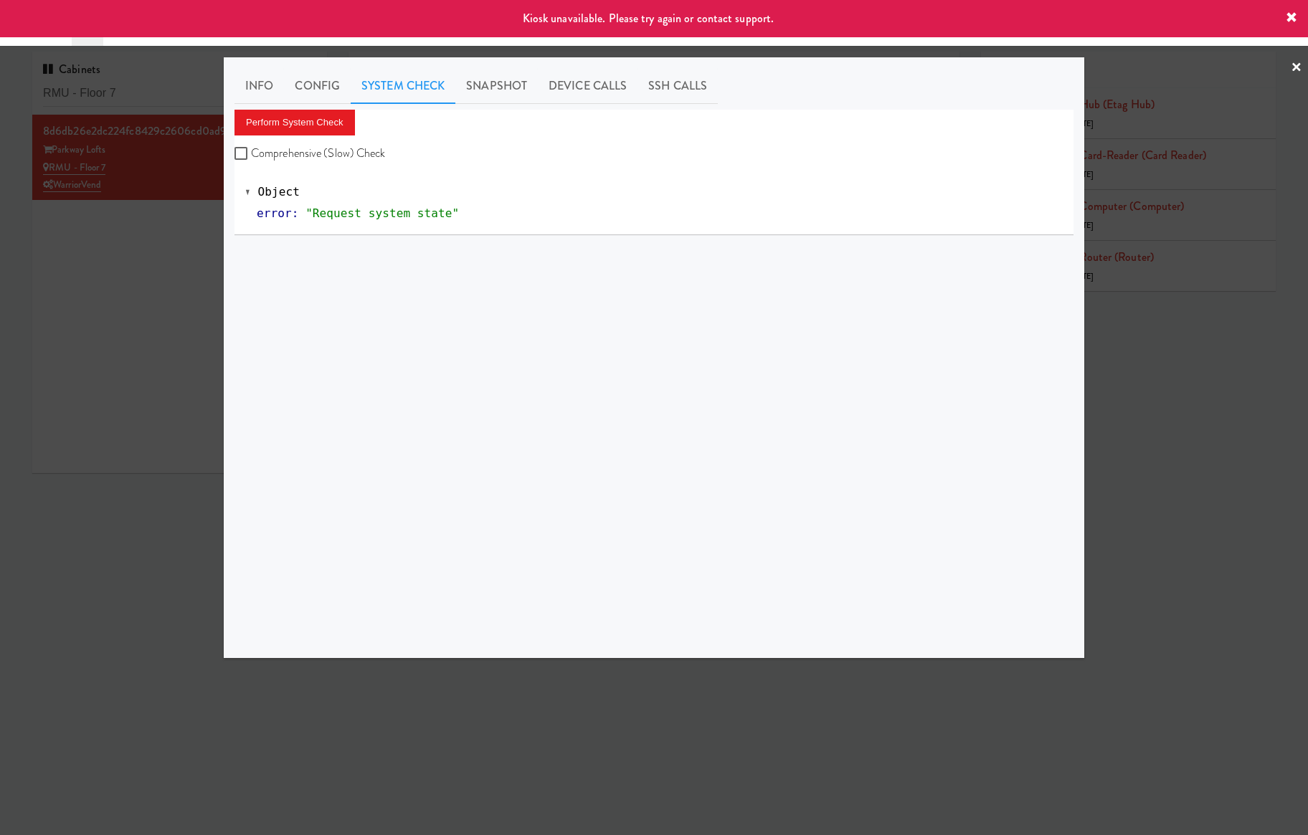
click at [150, 234] on div at bounding box center [654, 417] width 1308 height 835
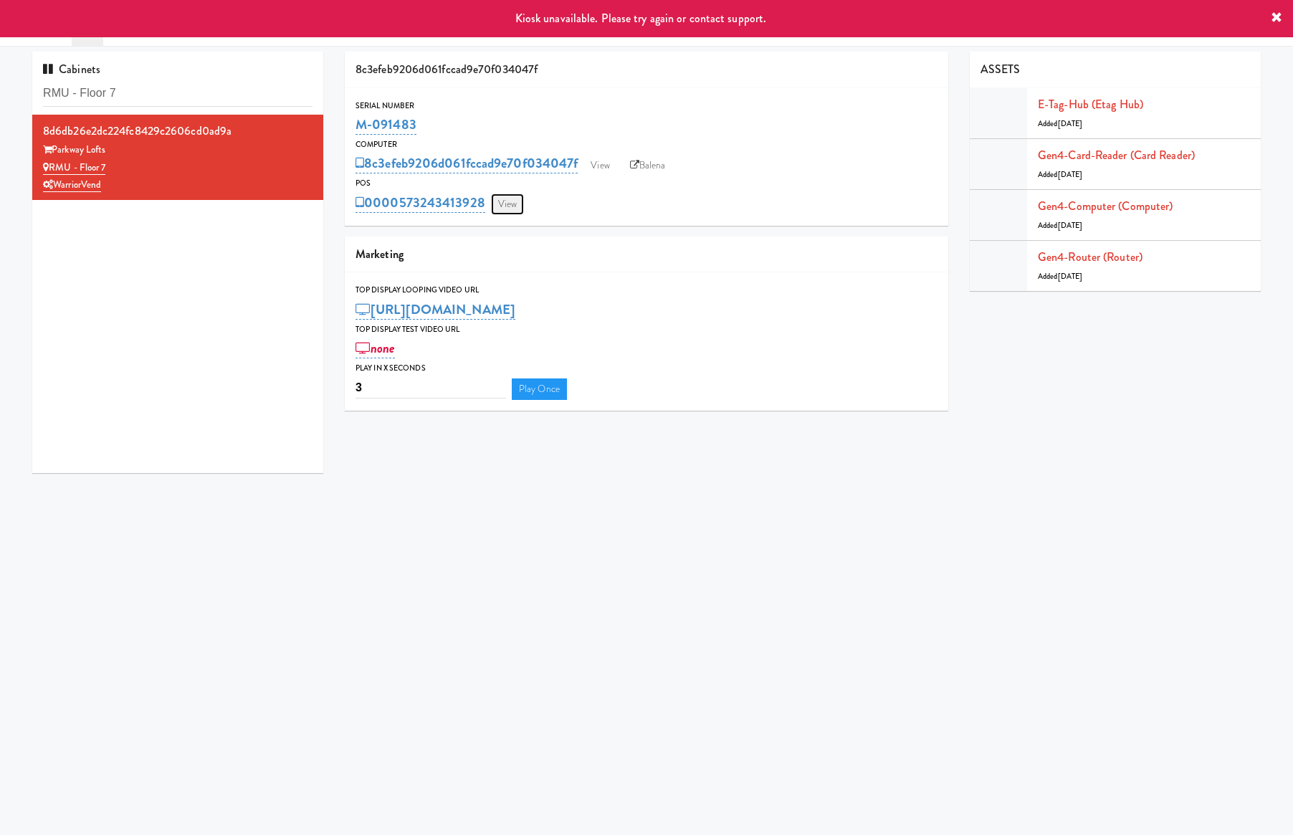
click at [500, 205] on link "View" at bounding box center [507, 205] width 33 height 22
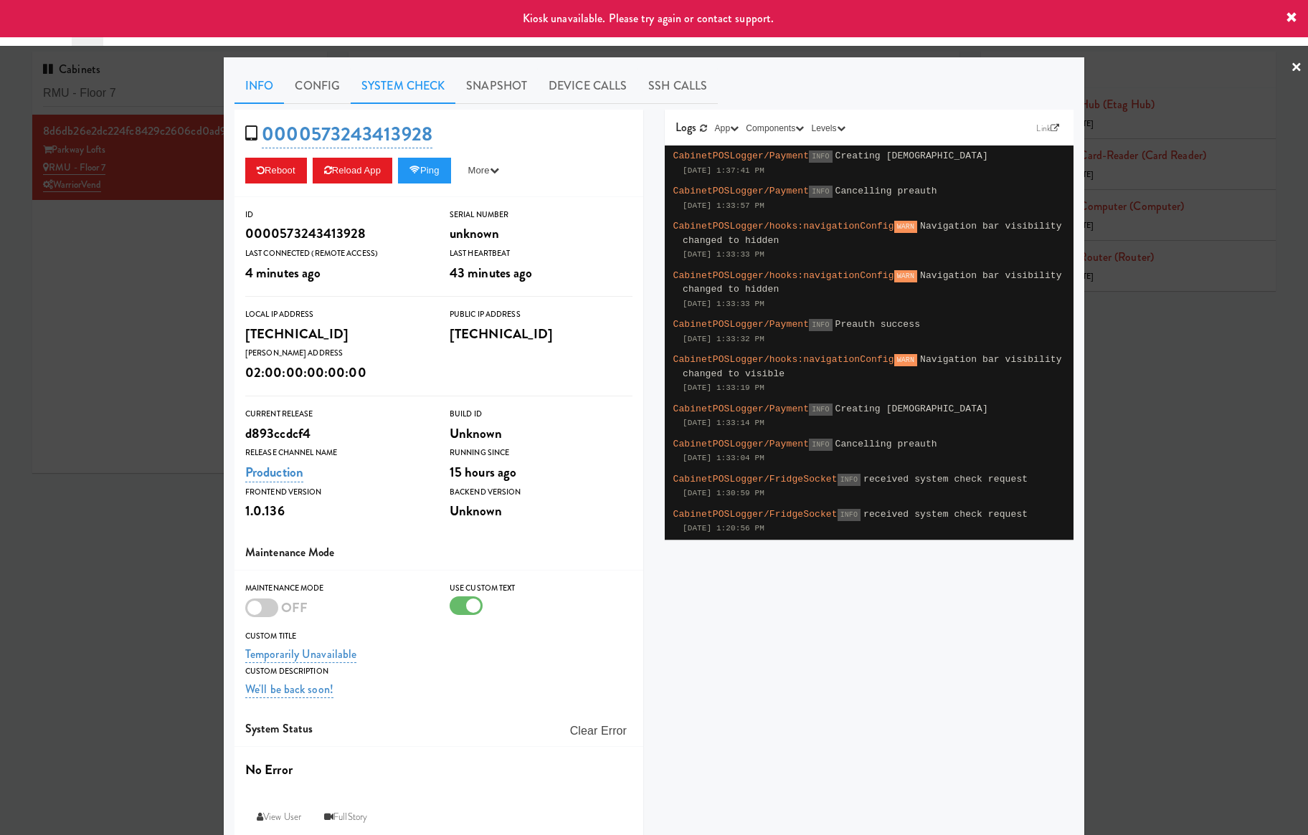
click at [360, 83] on link "System Check" at bounding box center [403, 86] width 105 height 36
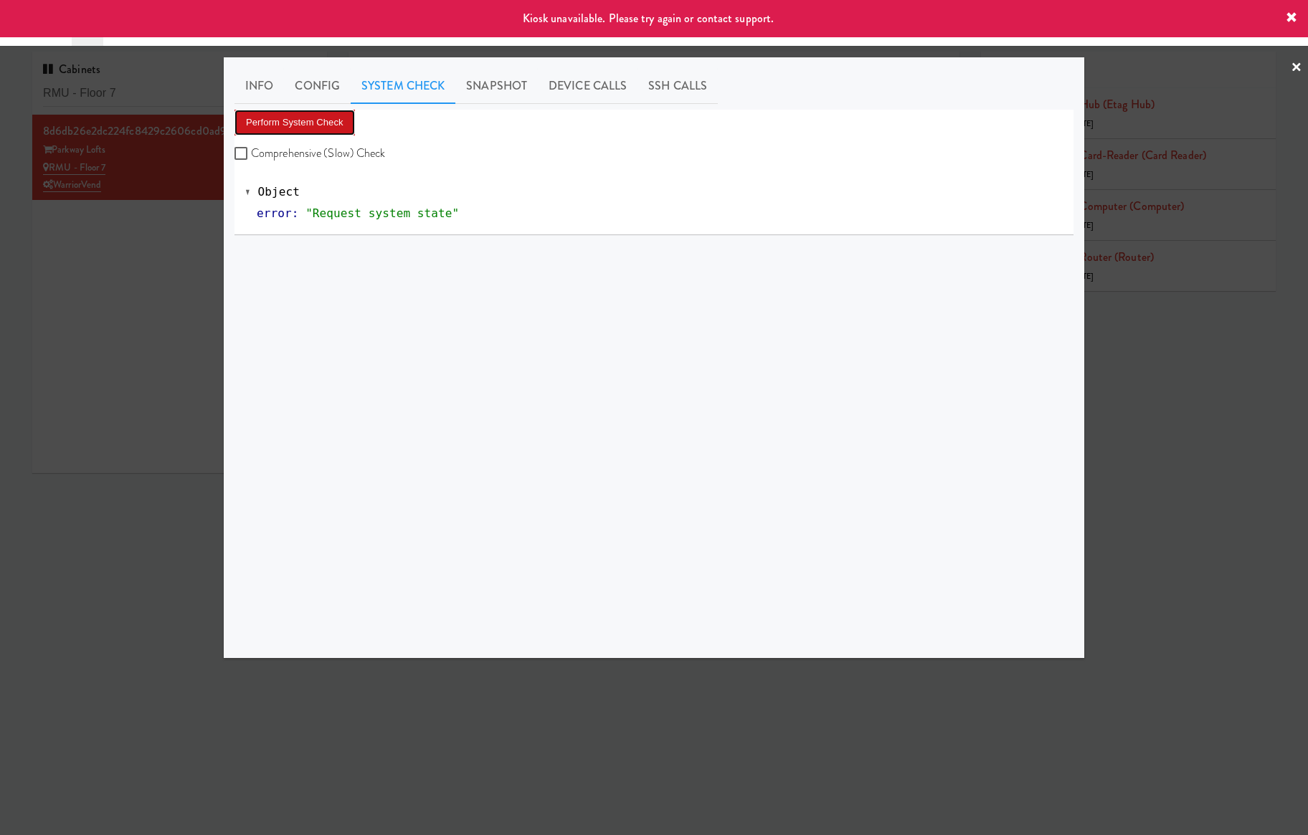
click at [324, 113] on button "Perform System Check" at bounding box center [294, 123] width 120 height 26
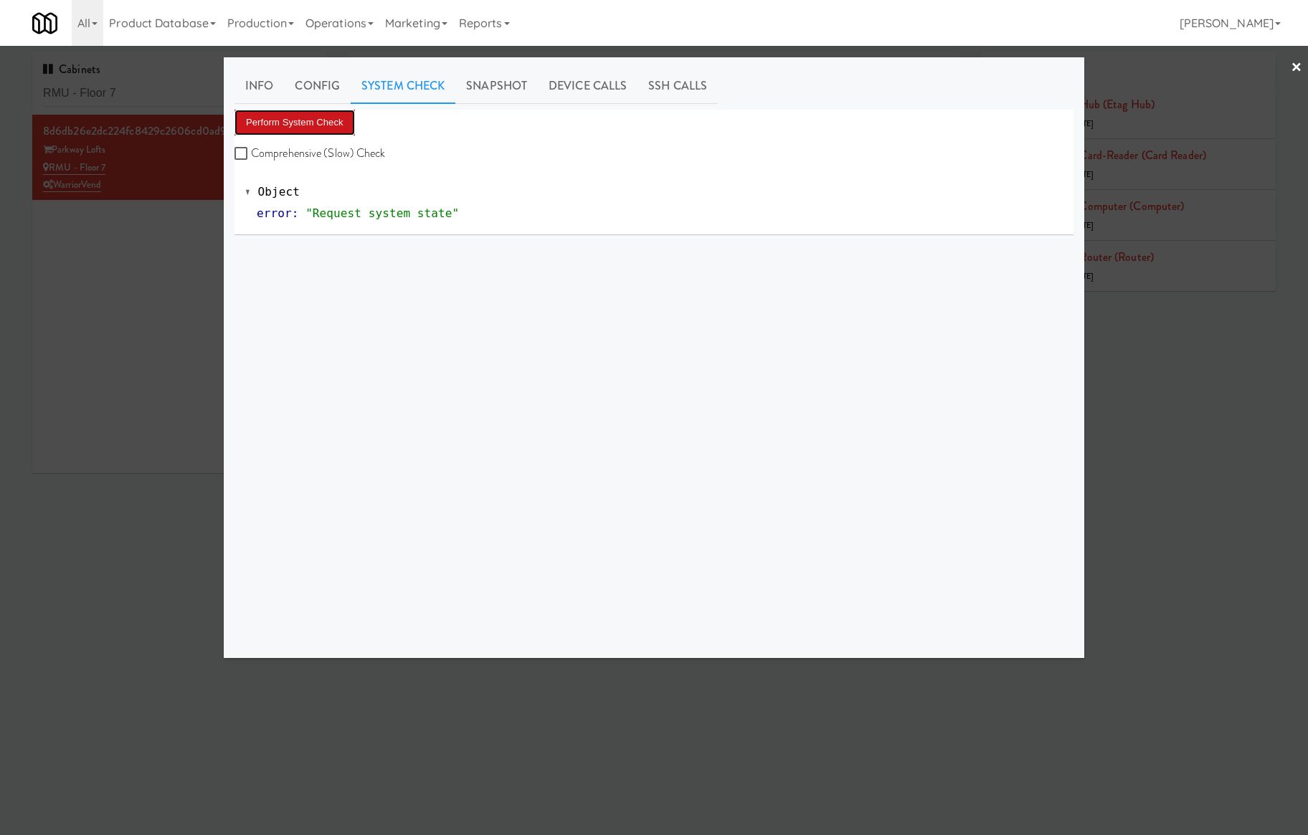
click at [330, 119] on button "Perform System Check" at bounding box center [294, 123] width 120 height 26
click at [328, 121] on button "Perform System Check" at bounding box center [294, 123] width 120 height 26
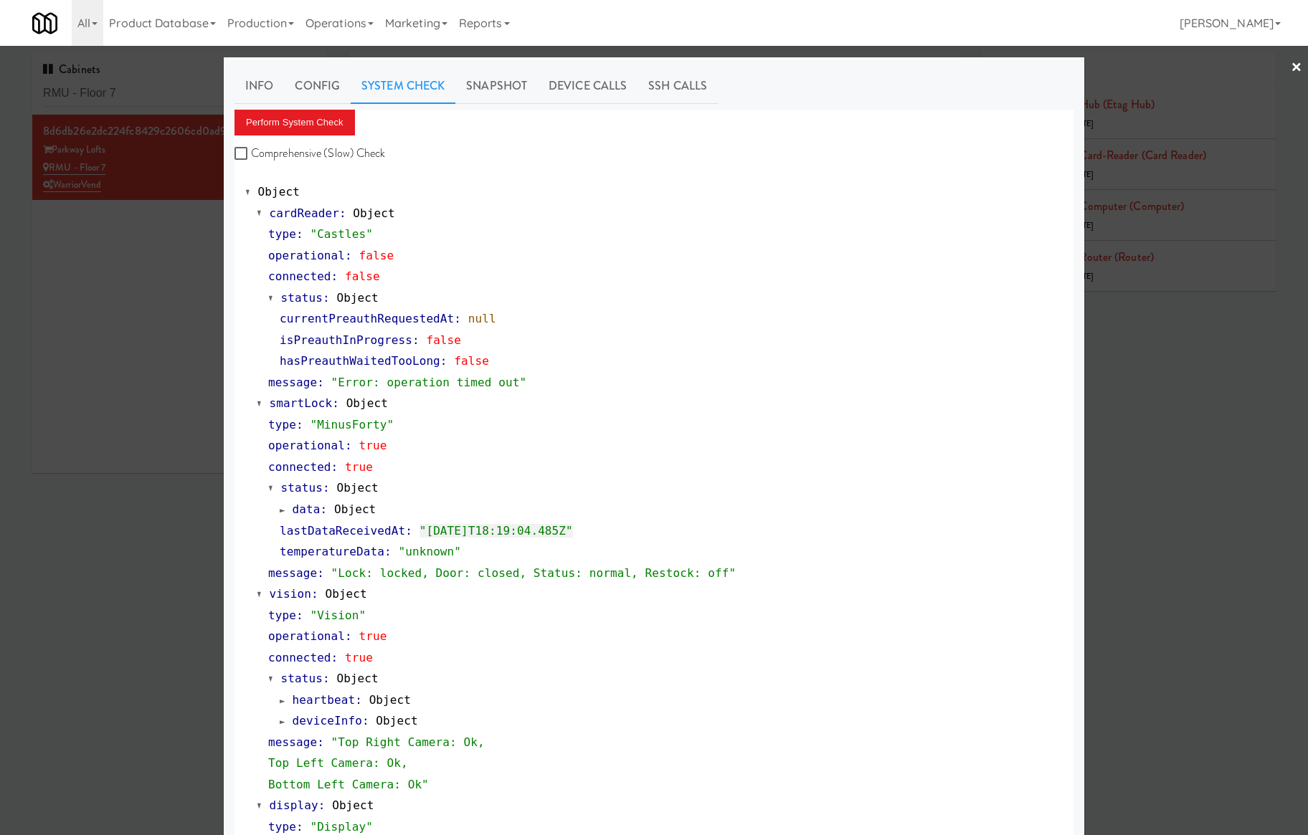
click at [245, 517] on div "cardReader : Object type : "Castles" operational : false connected : false stat…" at bounding box center [653, 637] width 817 height 868
click at [145, 469] on div at bounding box center [654, 417] width 1308 height 835
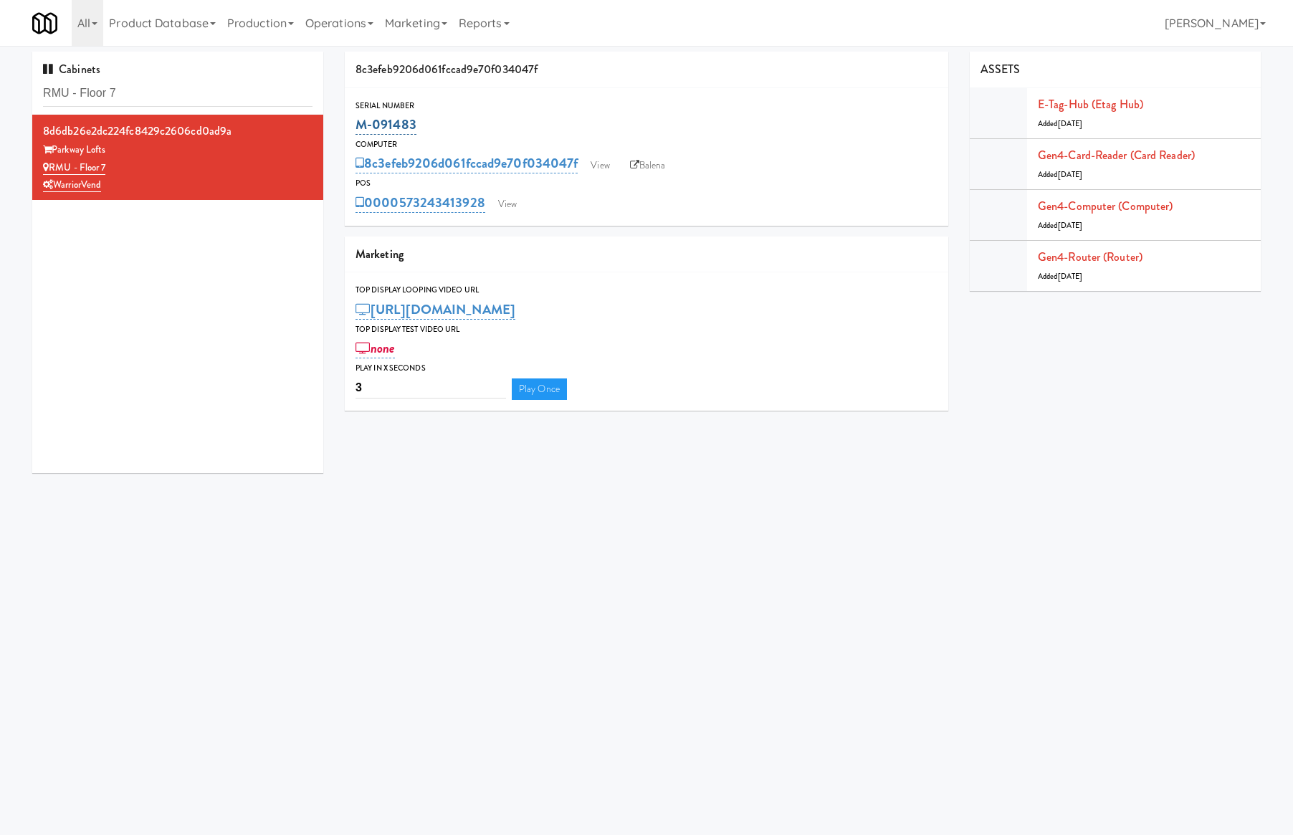
drag, startPoint x: 457, startPoint y: 126, endPoint x: 357, endPoint y: 126, distance: 99.6
click at [357, 126] on div "M-091483" at bounding box center [647, 125] width 582 height 24
copy link "M-091483"
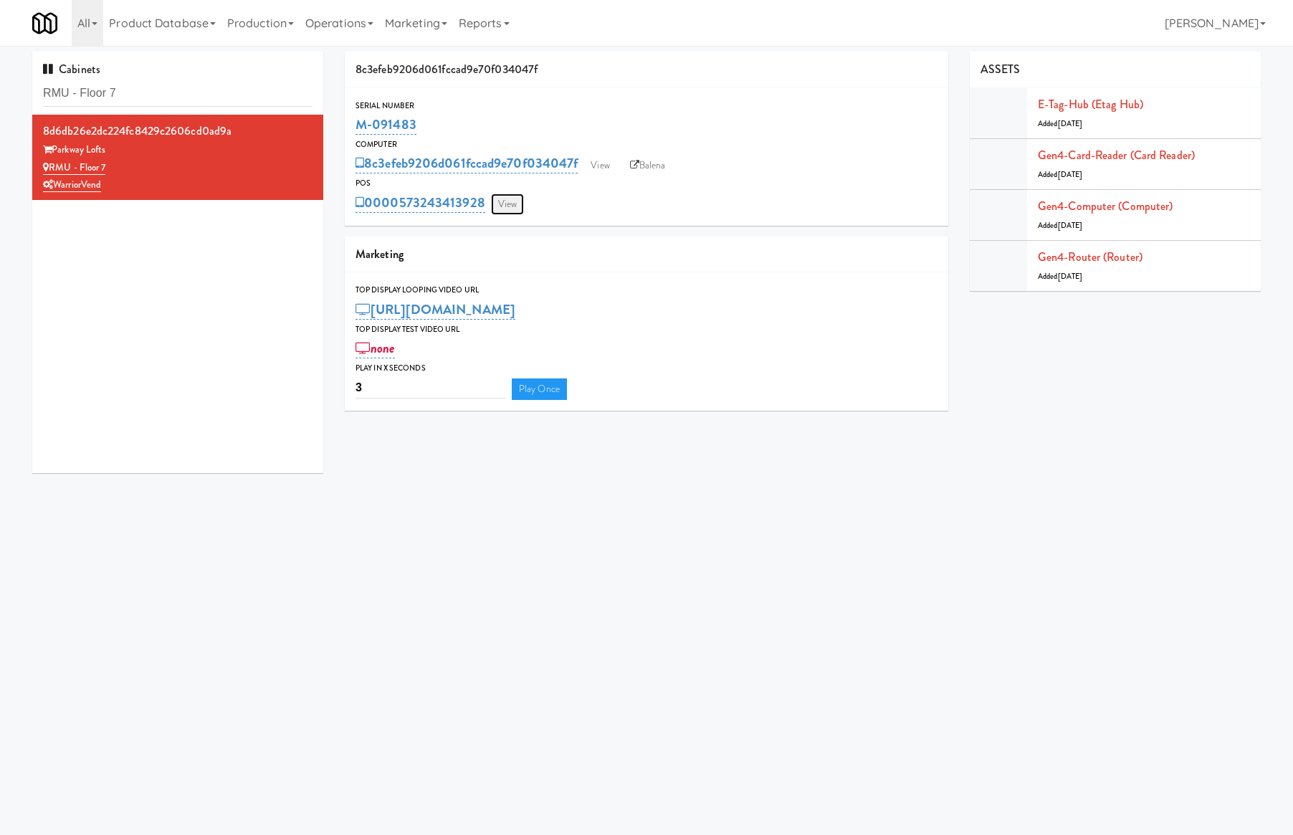
click at [519, 199] on link "View" at bounding box center [507, 205] width 33 height 22
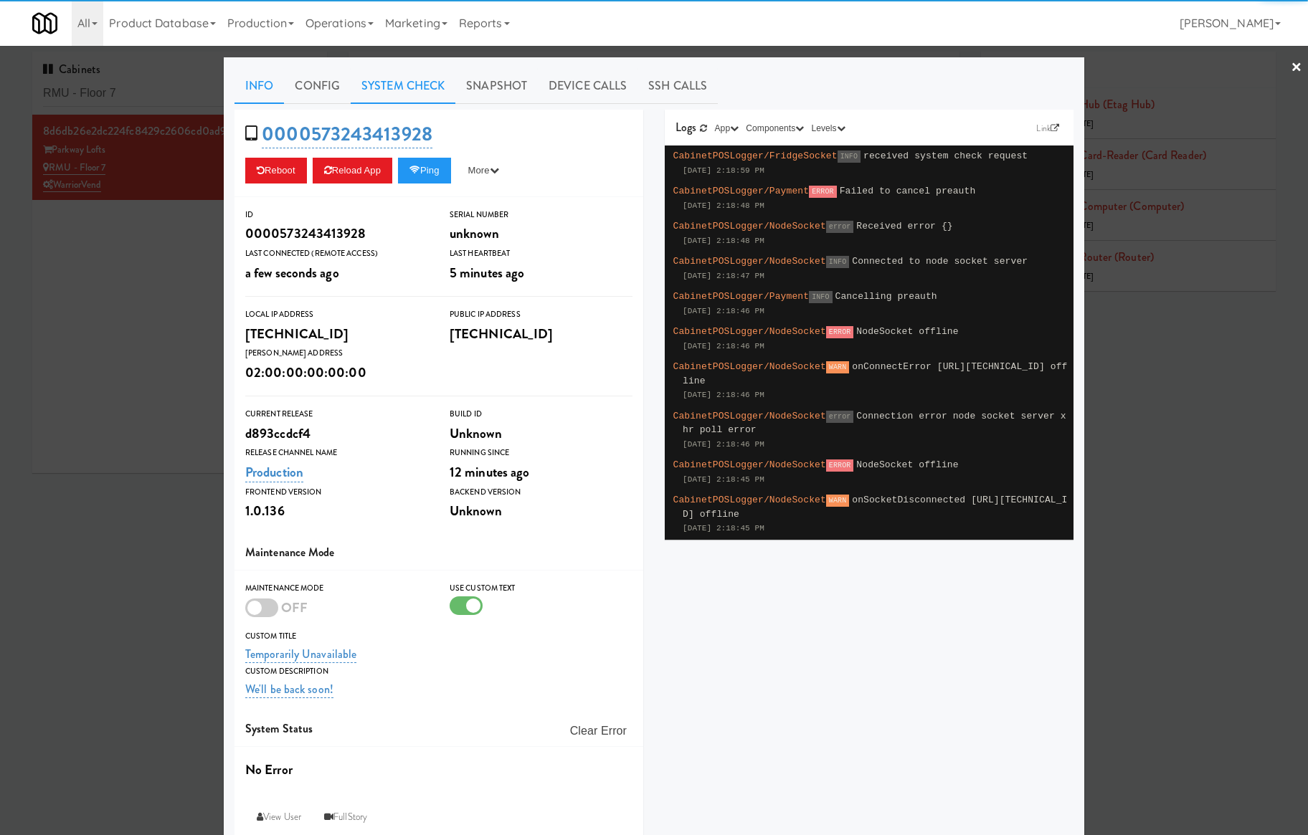
click at [401, 90] on link "System Check" at bounding box center [403, 86] width 105 height 36
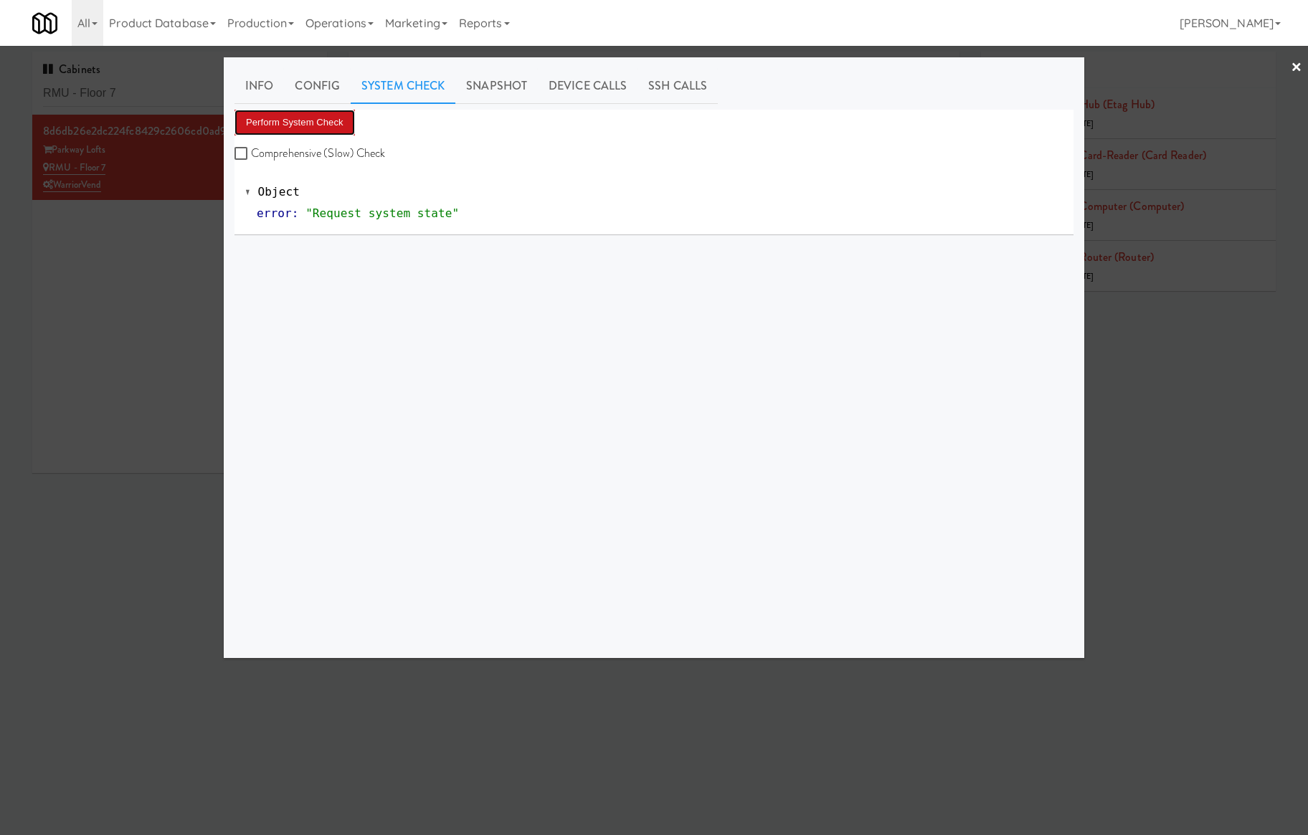
click at [320, 128] on button "Perform System Check" at bounding box center [294, 123] width 120 height 26
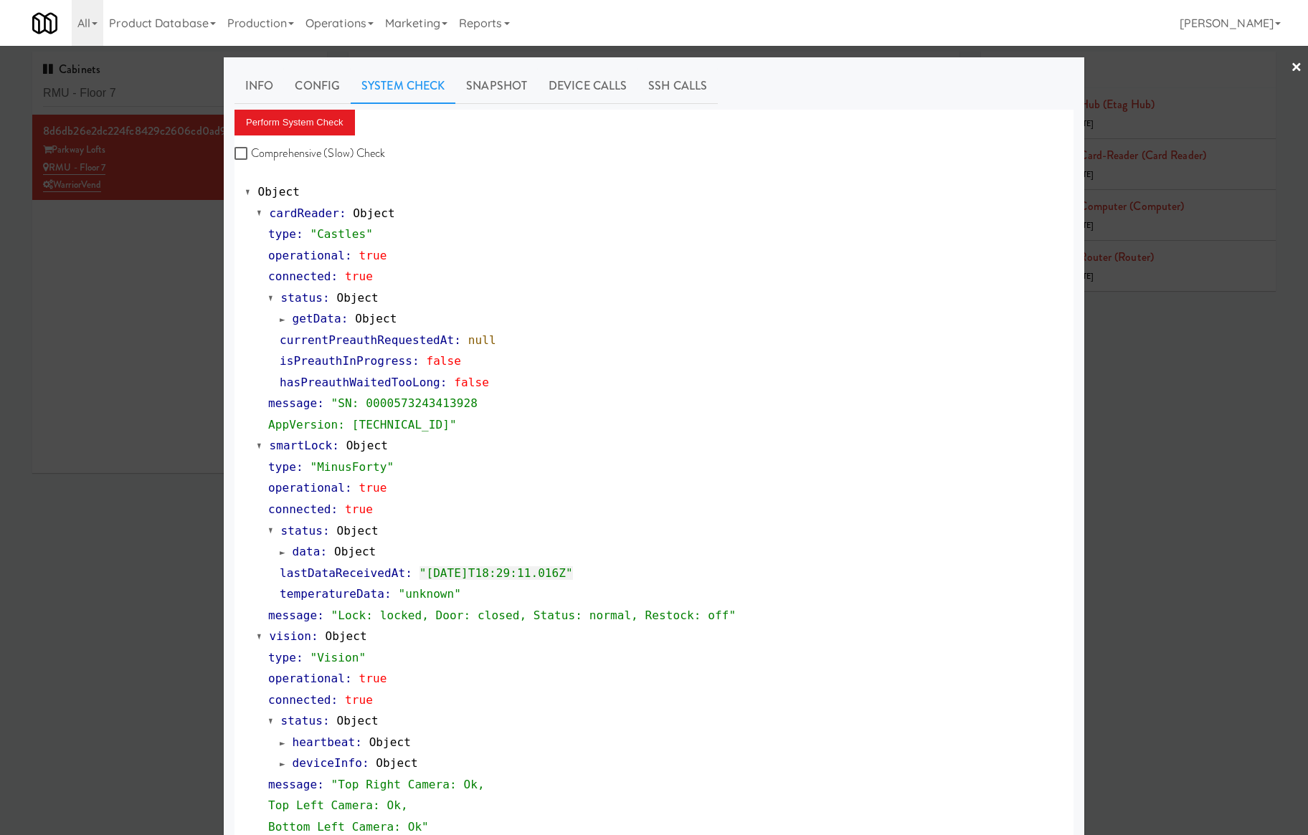
click at [96, 364] on div at bounding box center [654, 417] width 1308 height 835
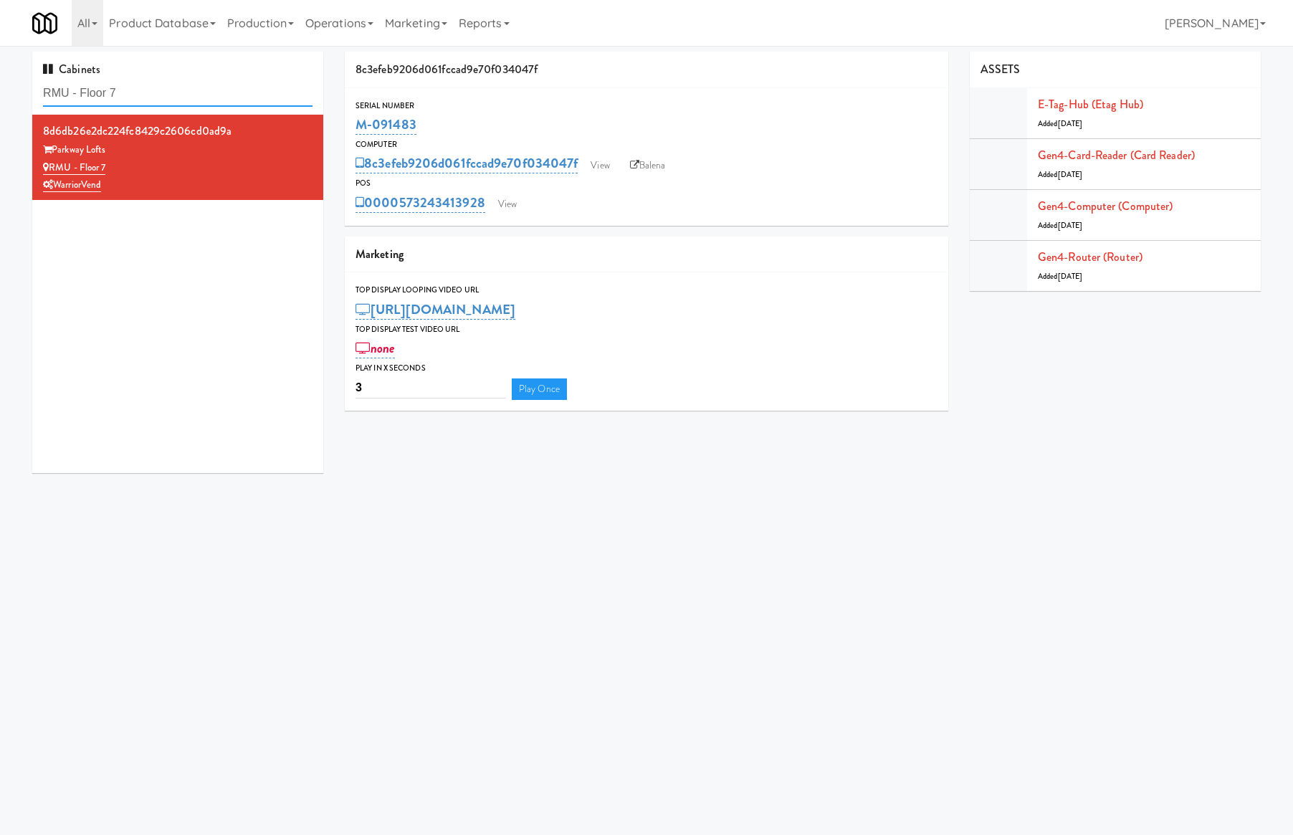
click at [145, 98] on input "RMU - Floor 7" at bounding box center [178, 93] width 270 height 27
paste input "Uptown 550 Cooler #2"
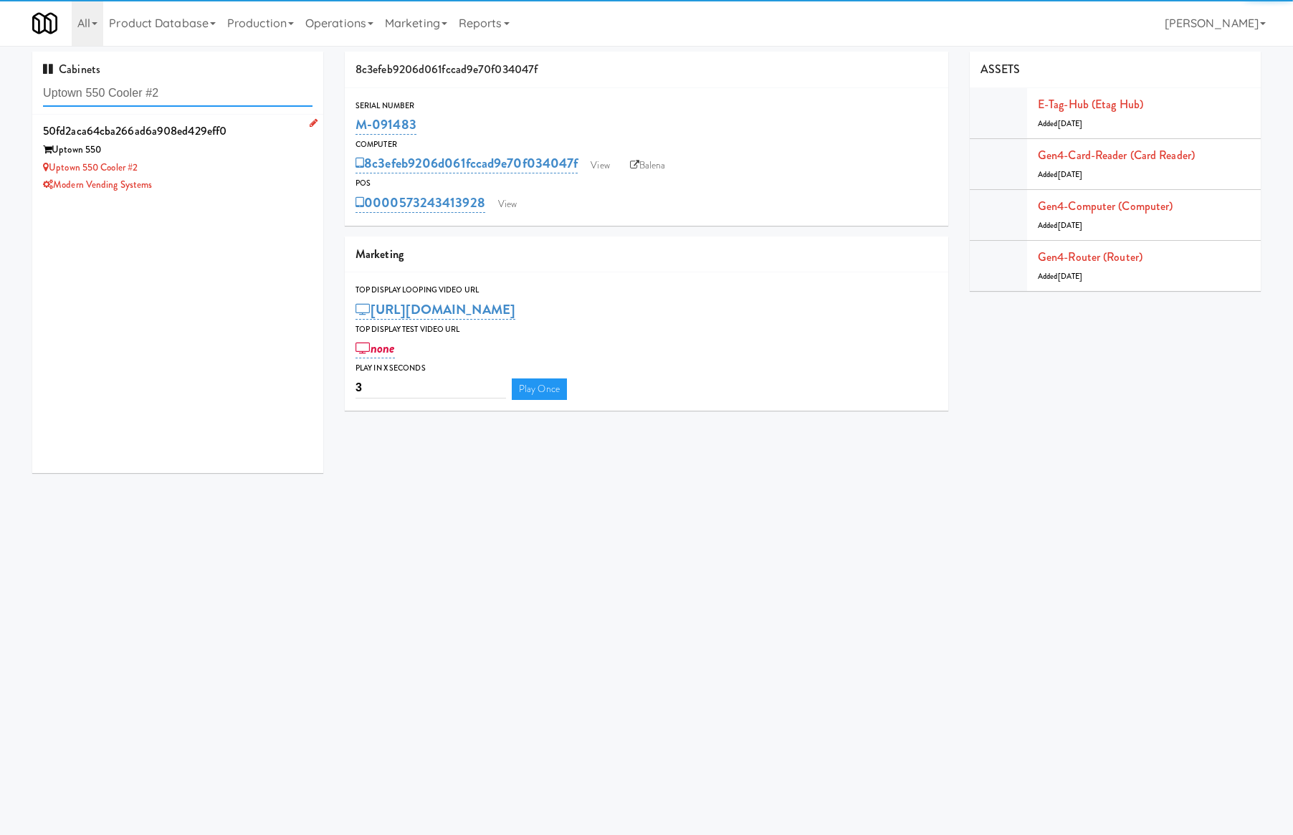
type input "Uptown 550 Cooler #2"
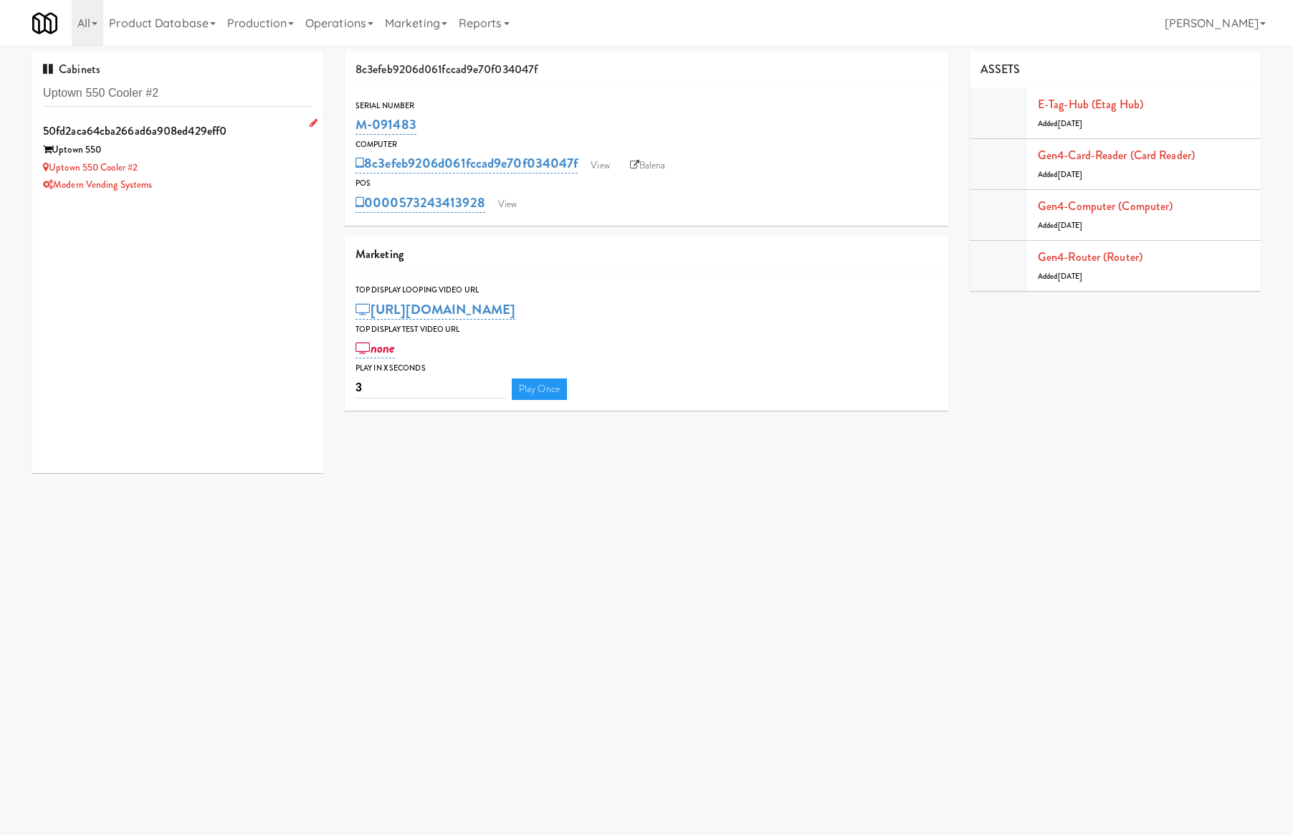
click at [210, 173] on div "Uptown 550 Cooler #2" at bounding box center [178, 168] width 270 height 18
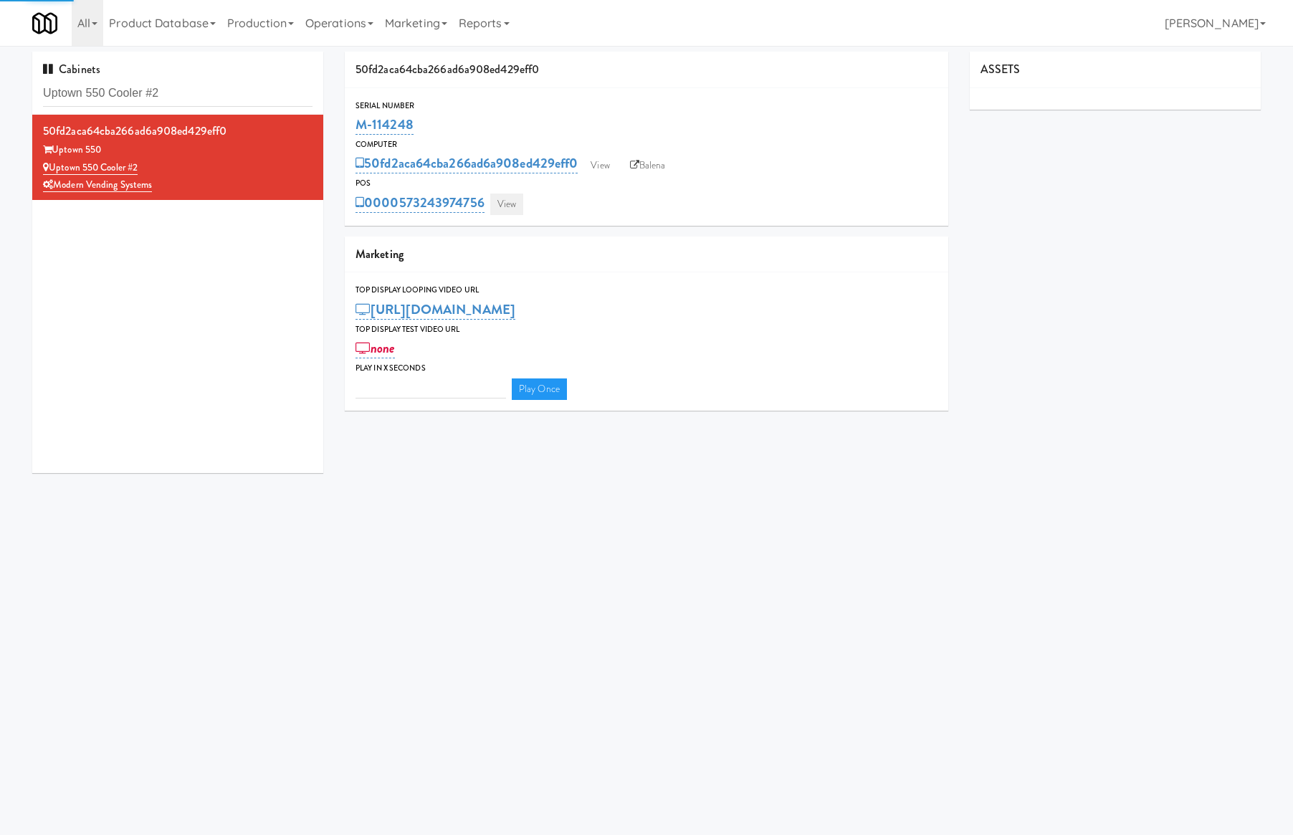
type input "3"
click at [508, 205] on link "View" at bounding box center [506, 205] width 33 height 22
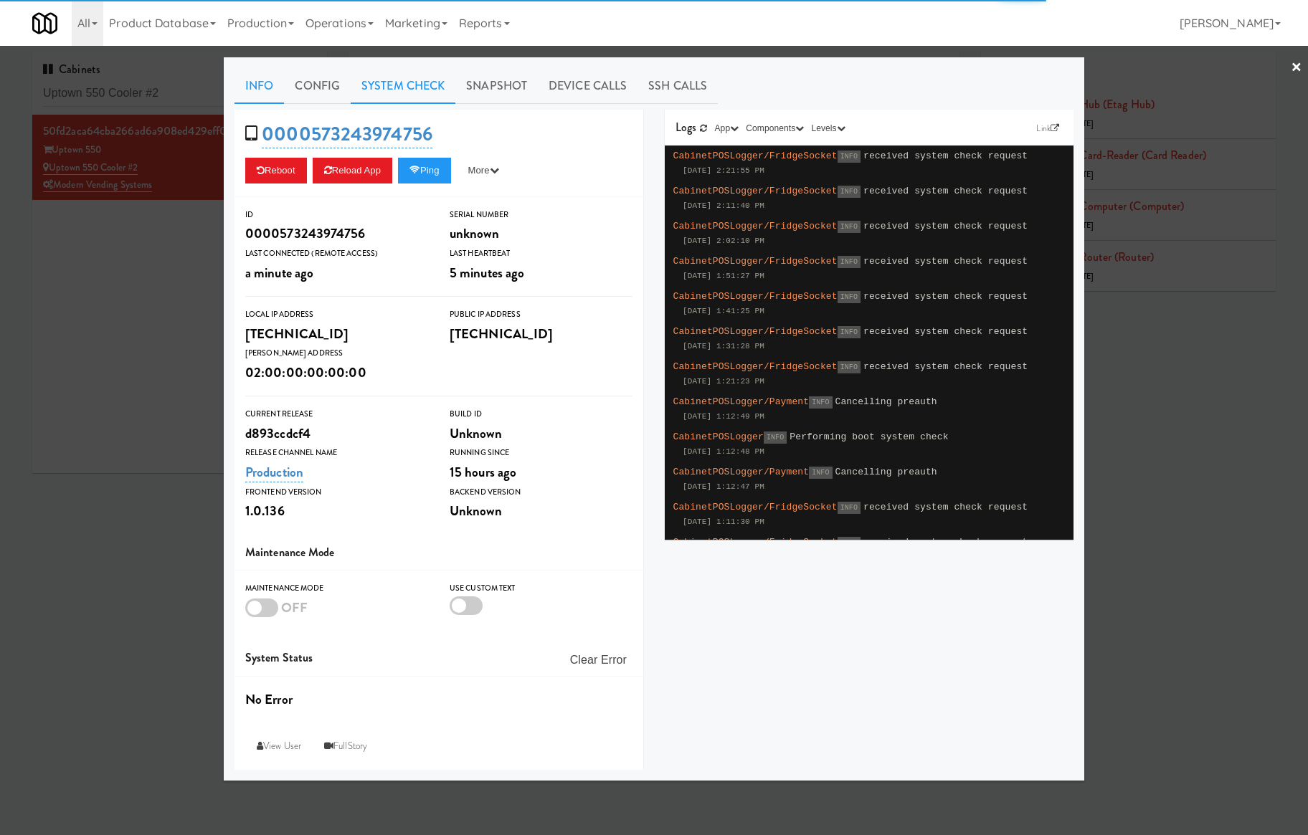
click at [414, 95] on link "System Check" at bounding box center [403, 86] width 105 height 36
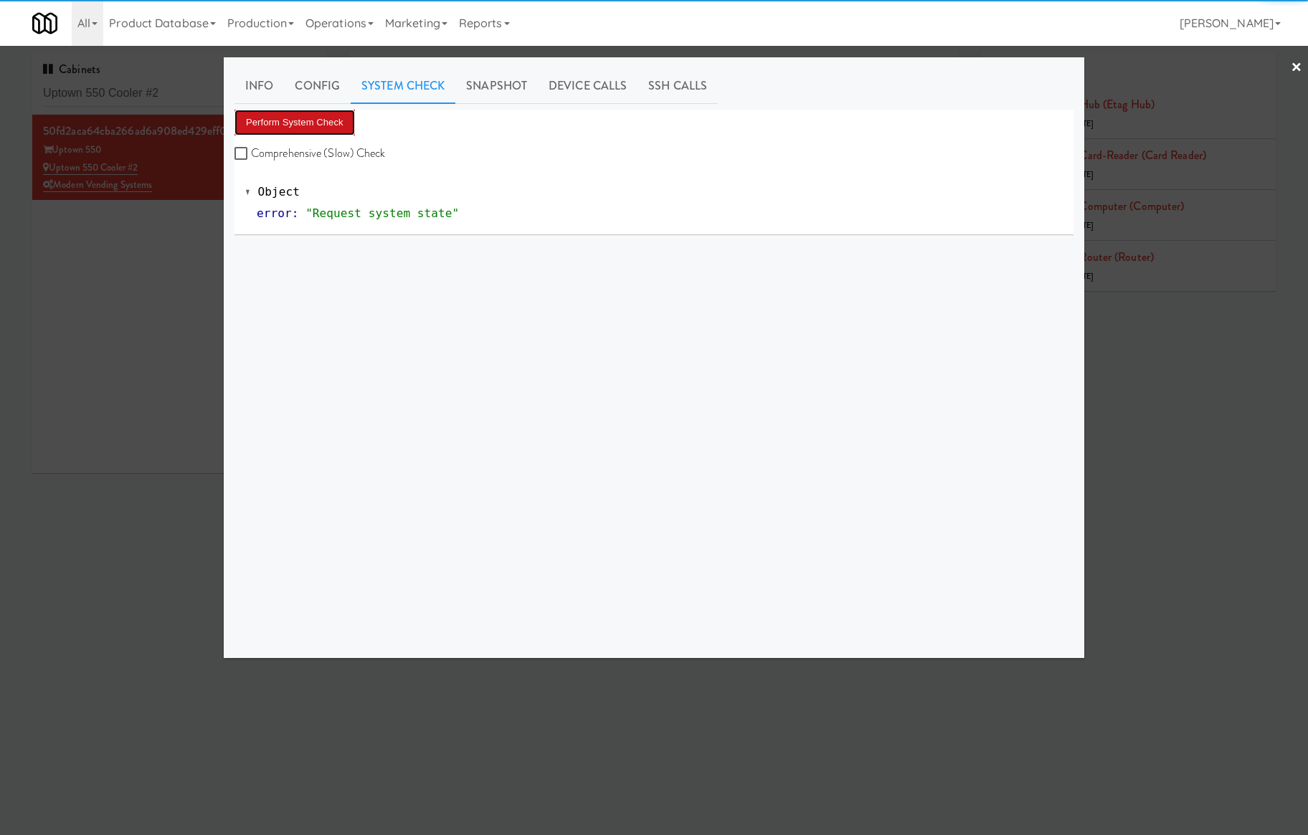
click at [310, 126] on button "Perform System Check" at bounding box center [294, 123] width 120 height 26
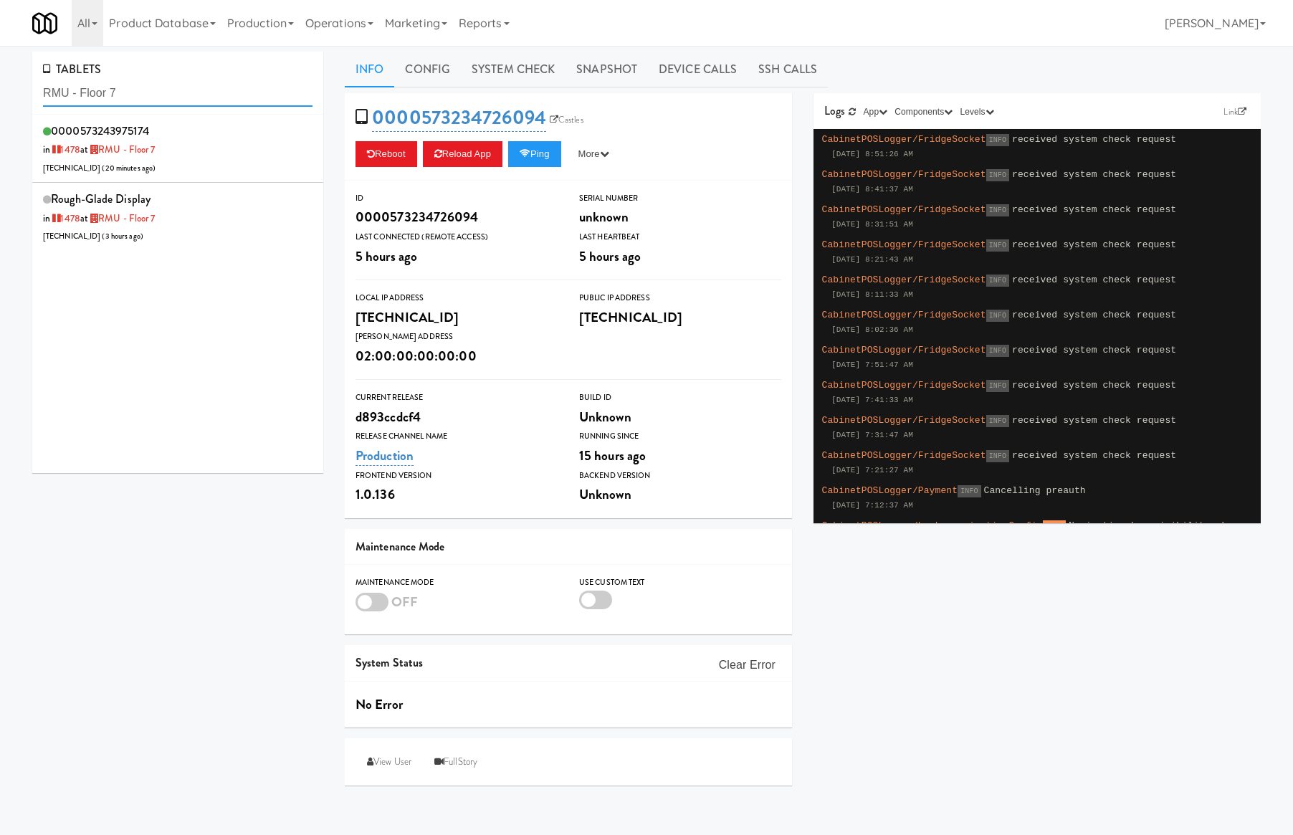
click at [156, 96] on input "RMU - Floor 7" at bounding box center [178, 93] width 270 height 27
paste input "Uptown 550 Cooler #2"
type input "Uptown 550 Cooler #2"
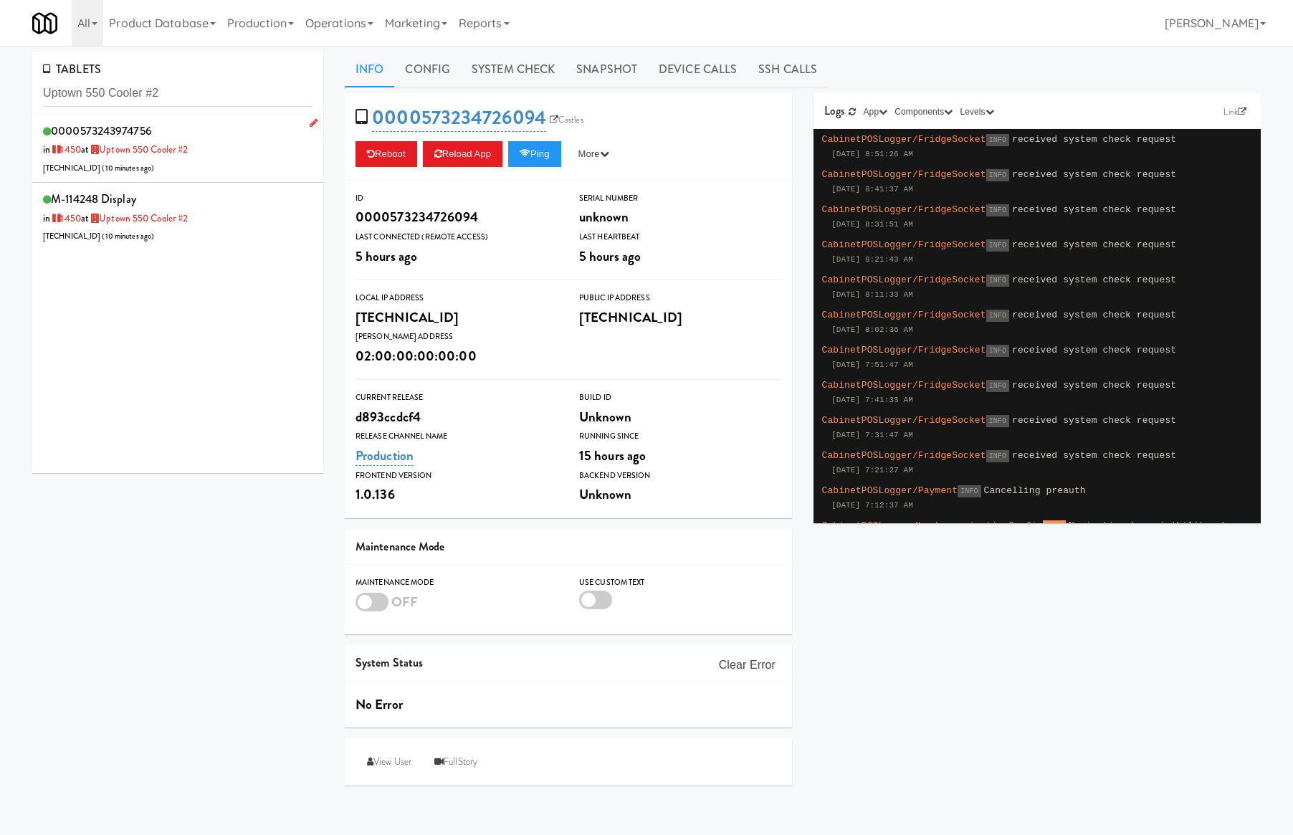
click at [224, 153] on div "0000573243974756 in 1450 at Uptown 550 Cooler #2 206.0.69.43 ( 10 minutes ago )" at bounding box center [178, 148] width 270 height 57
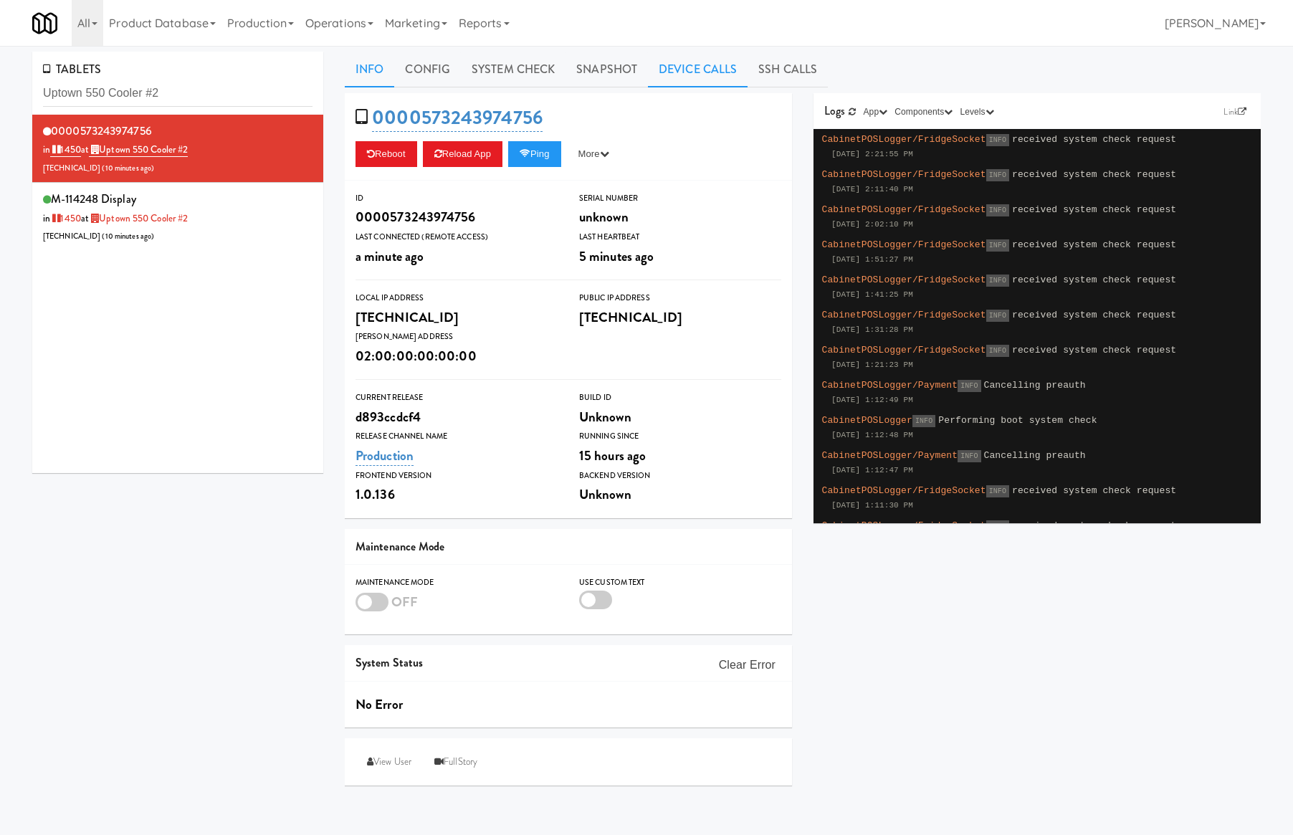
click at [672, 56] on link "Device Calls" at bounding box center [698, 70] width 100 height 36
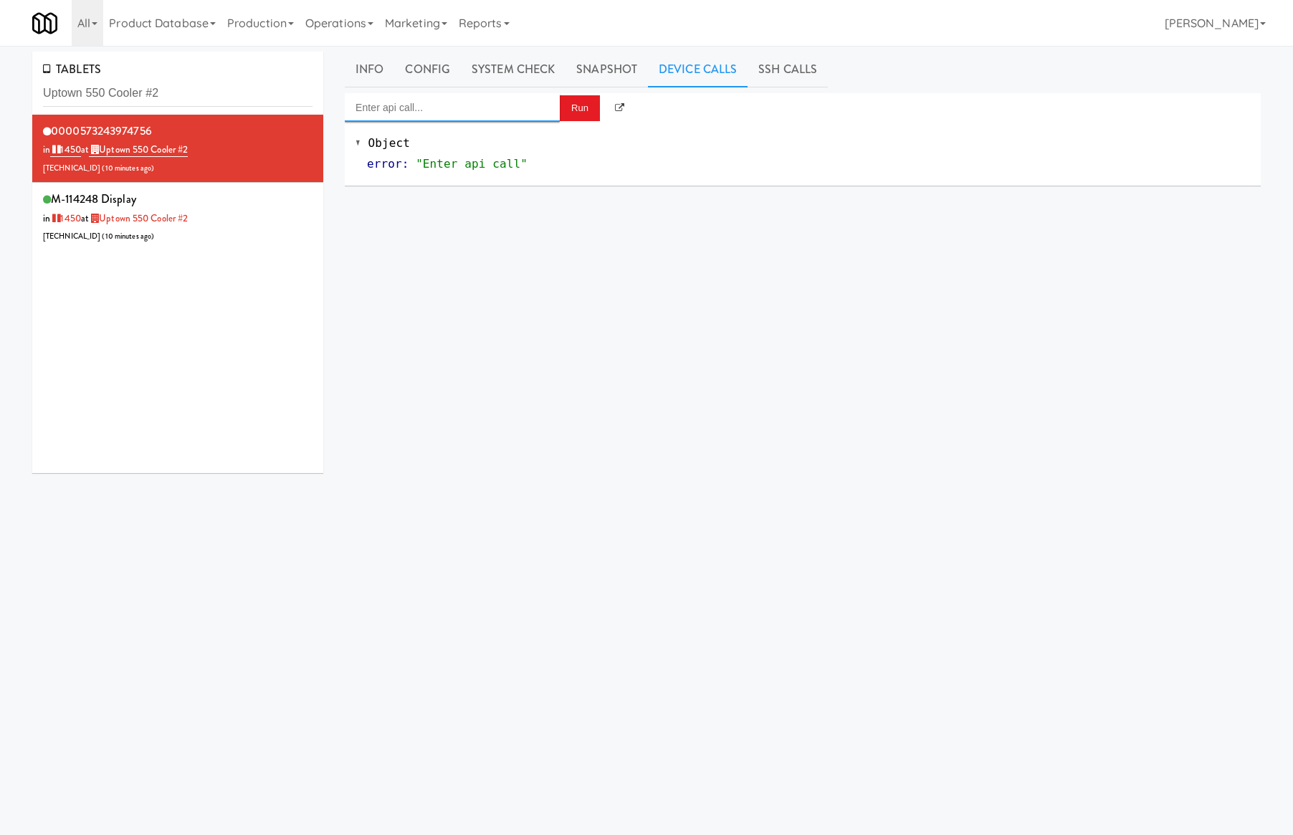
click at [523, 108] on input "Enter api call..." at bounding box center [452, 107] width 215 height 29
click at [529, 135] on div "Cooler: Enable Restocking" at bounding box center [453, 131] width 194 height 19
type input "Cooler: Enable Restocking"
click at [575, 108] on button "Run" at bounding box center [580, 108] width 40 height 26
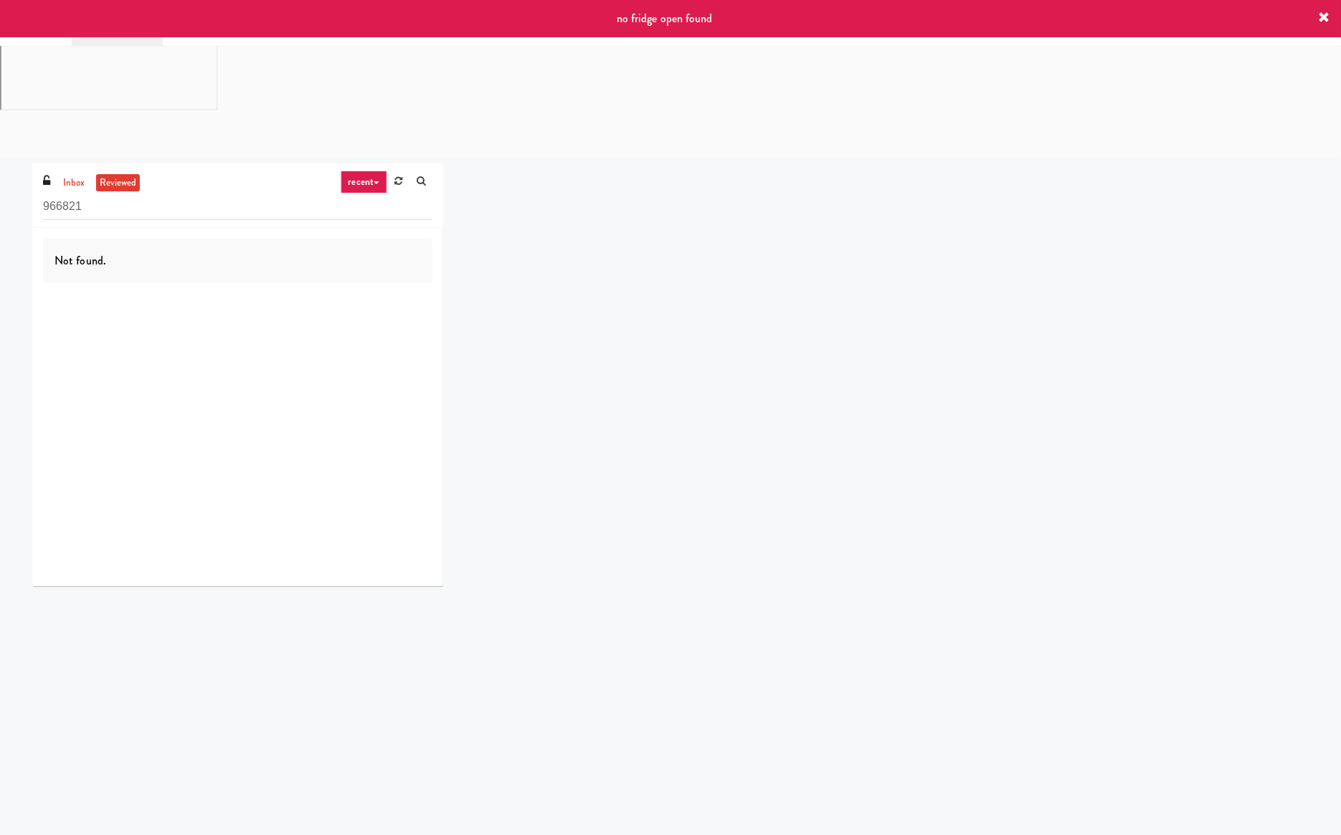
click at [1323, 12] on icon at bounding box center [1323, 17] width 11 height 11
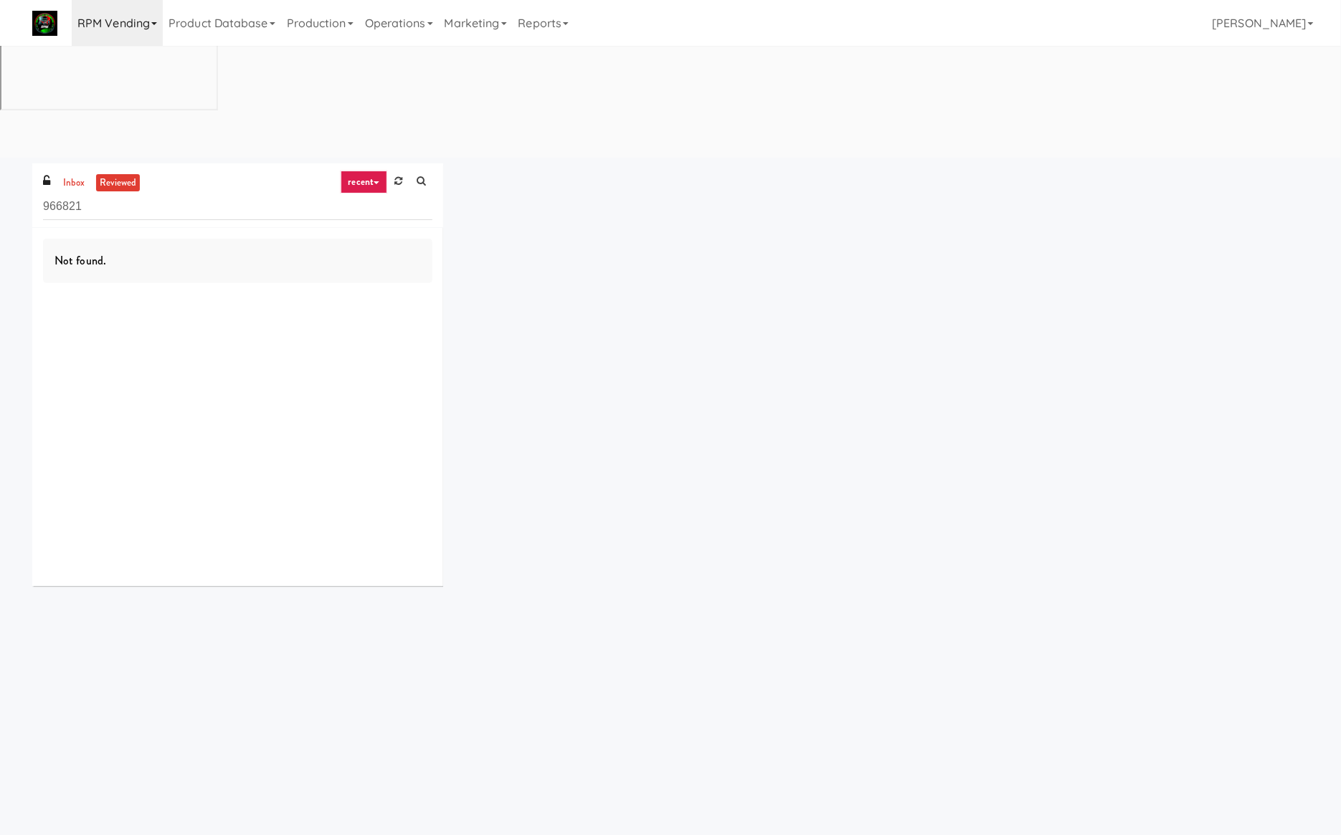
click at [158, 18] on link "RPM Vending" at bounding box center [117, 23] width 91 height 46
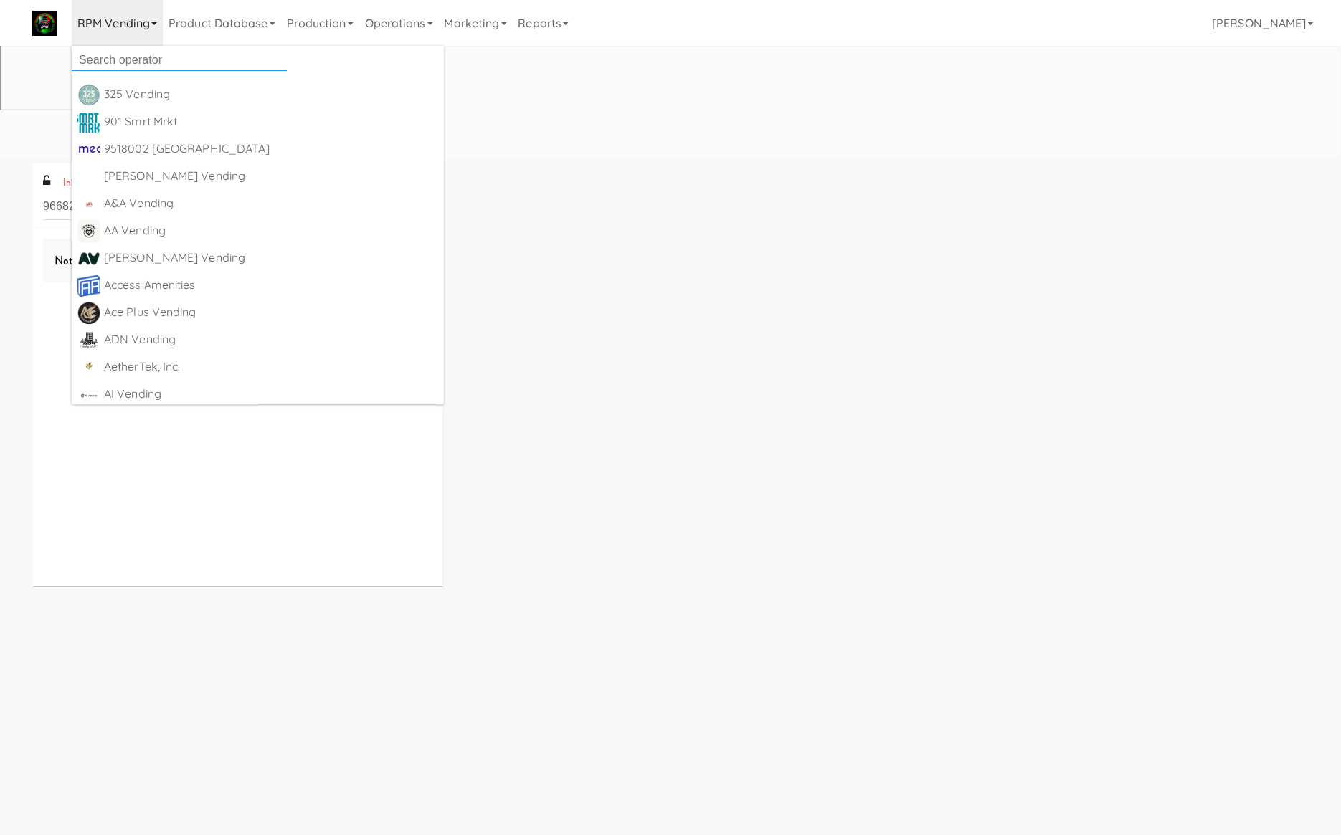
click at [138, 49] on input "text" at bounding box center [179, 60] width 215 height 22
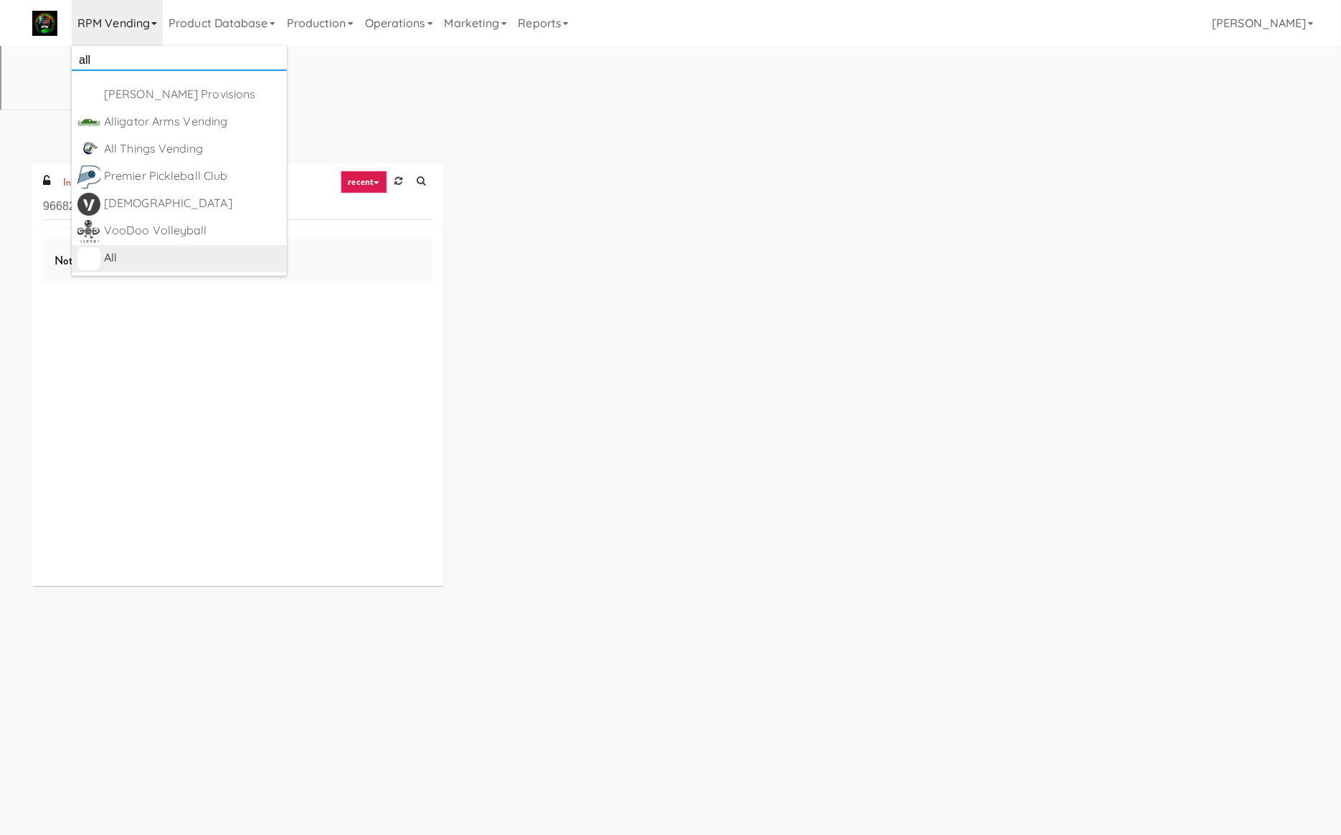
type input "all"
click at [181, 257] on div "All" at bounding box center [192, 258] width 177 height 22
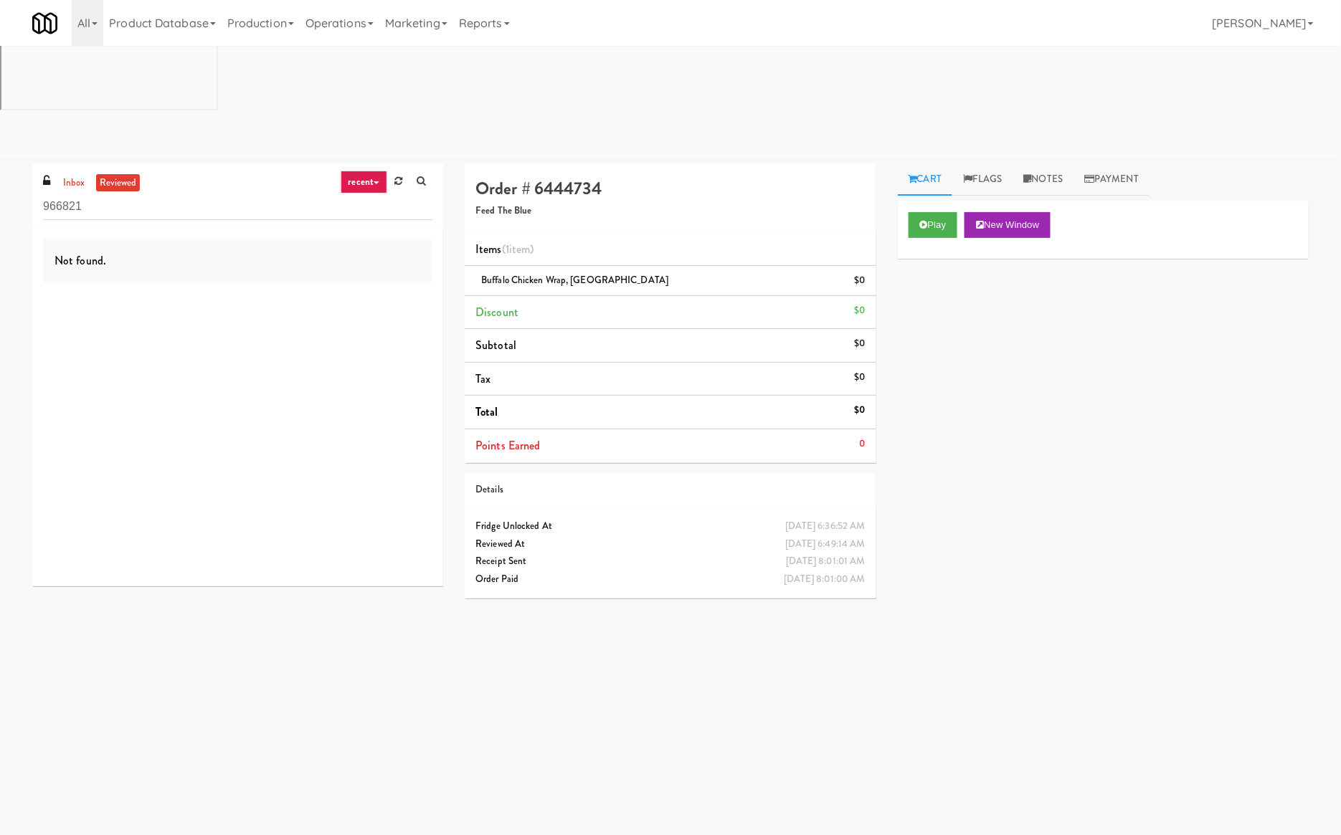
click at [127, 174] on link "reviewed" at bounding box center [118, 183] width 44 height 18
click at [348, 171] on link "recent" at bounding box center [364, 182] width 47 height 23
click at [374, 197] on link "all" at bounding box center [375, 210] width 115 height 26
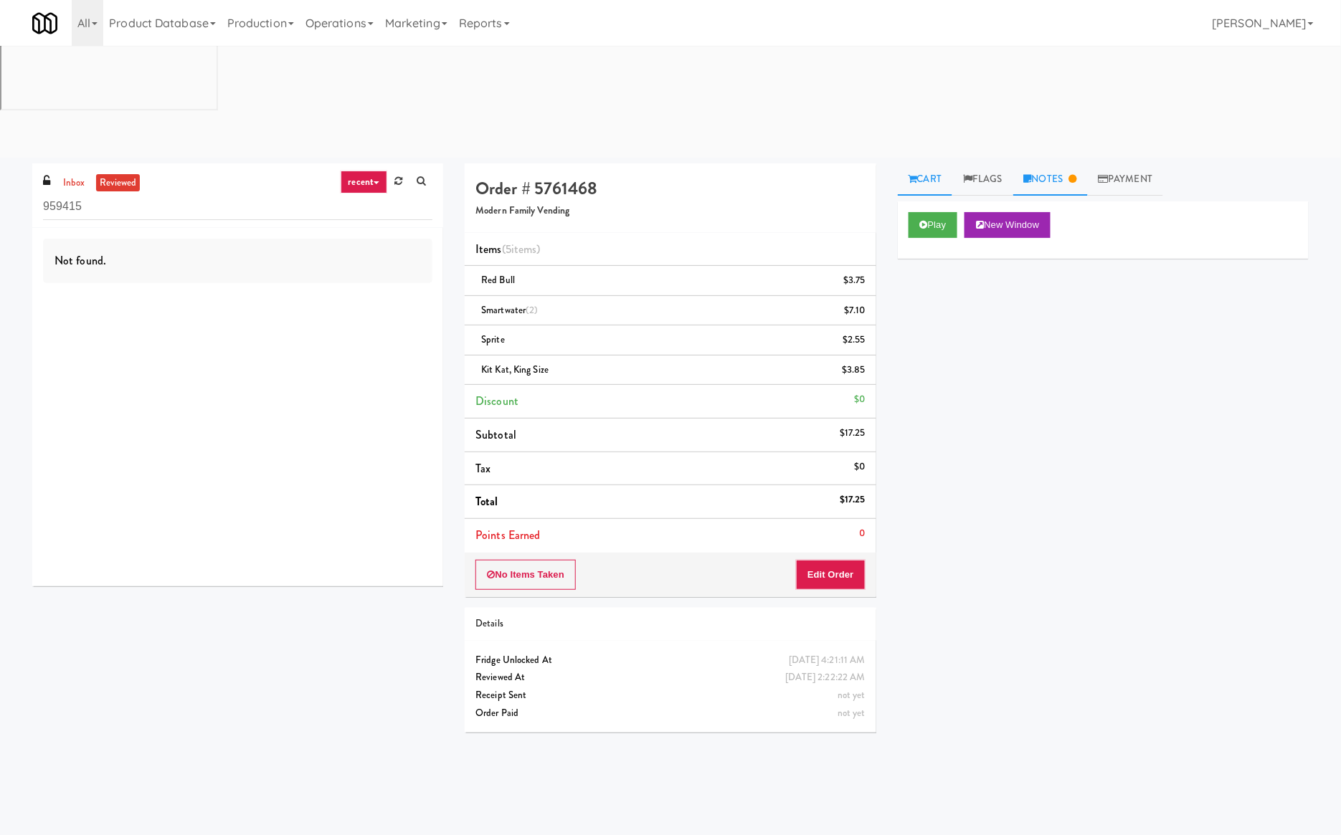
click at [1038, 163] on link "Notes" at bounding box center [1050, 179] width 75 height 32
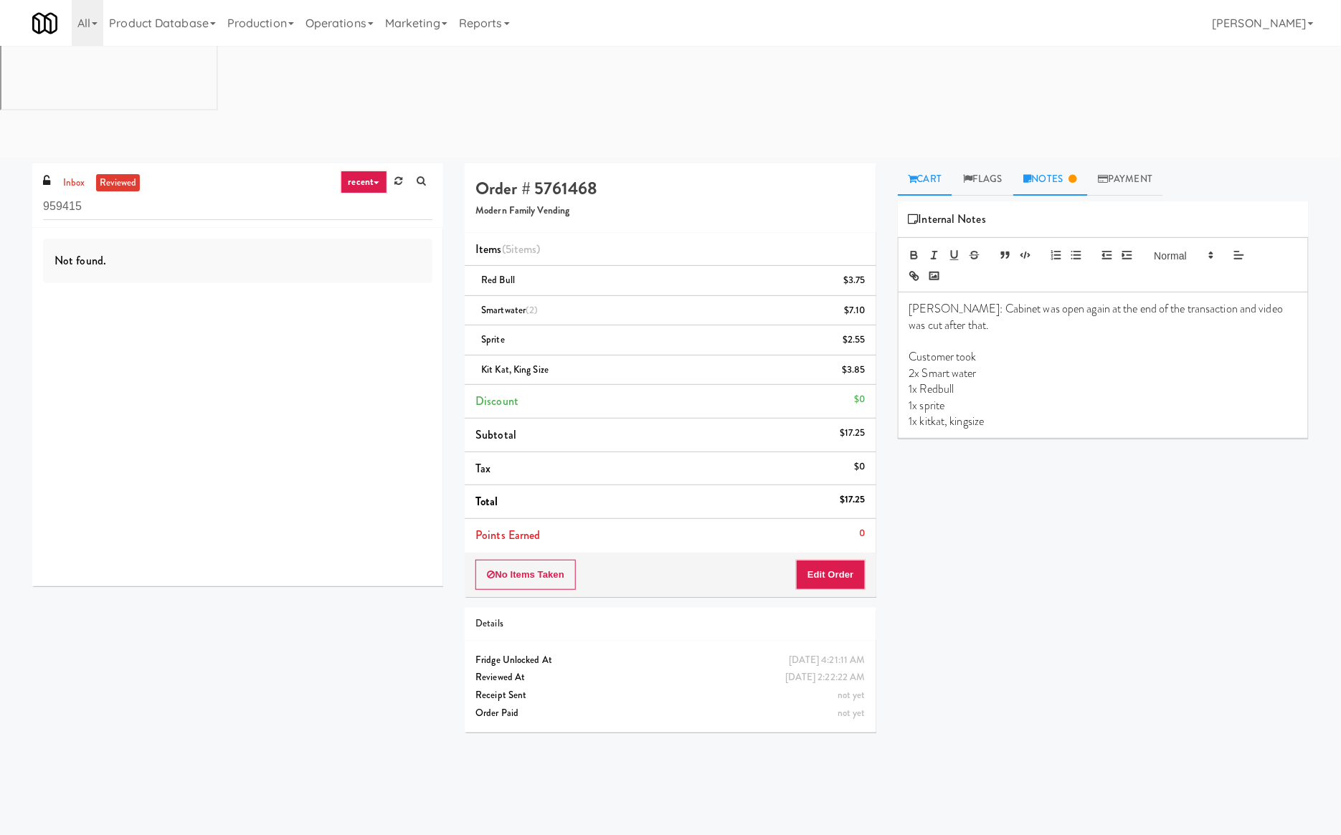
click at [933, 163] on link "Cart" at bounding box center [925, 179] width 55 height 32
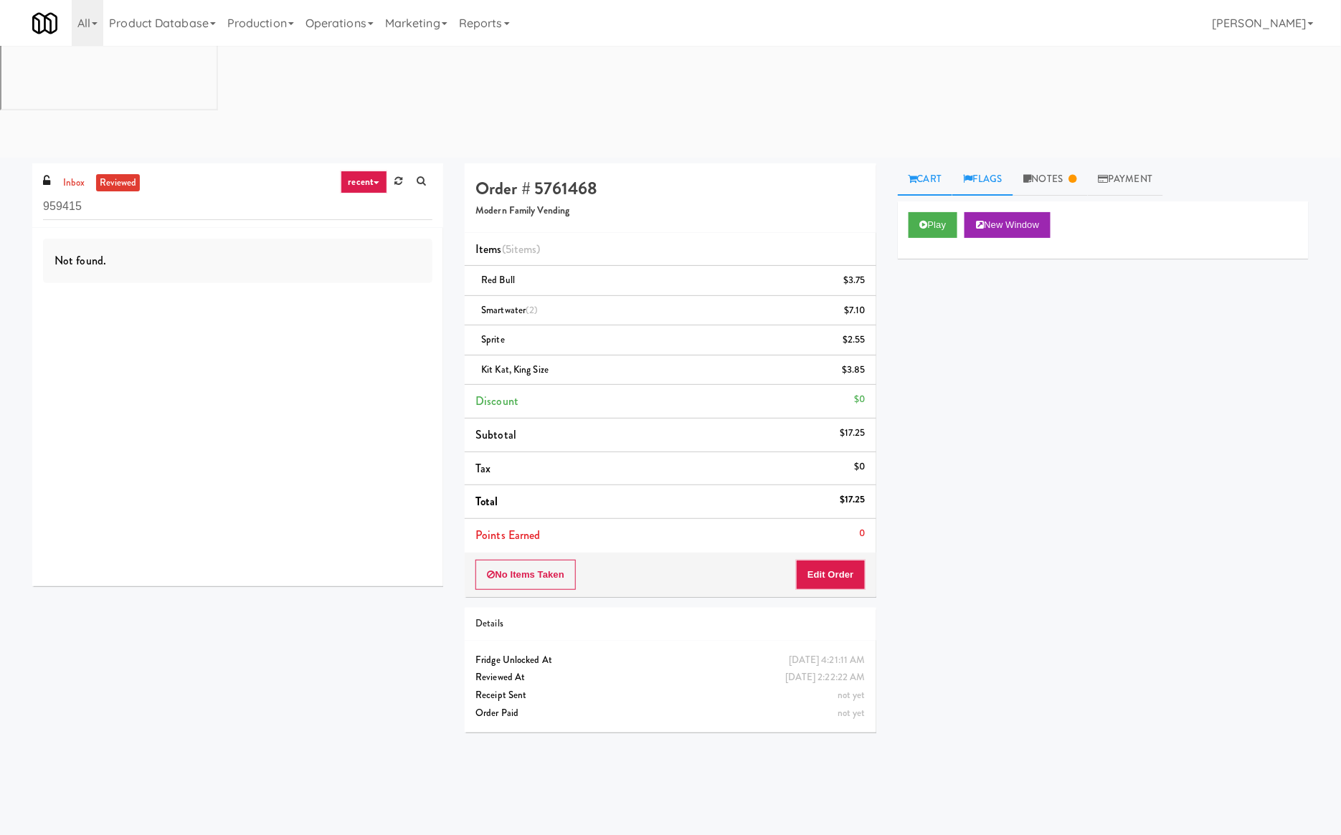
click at [986, 163] on link "Flags" at bounding box center [982, 179] width 61 height 32
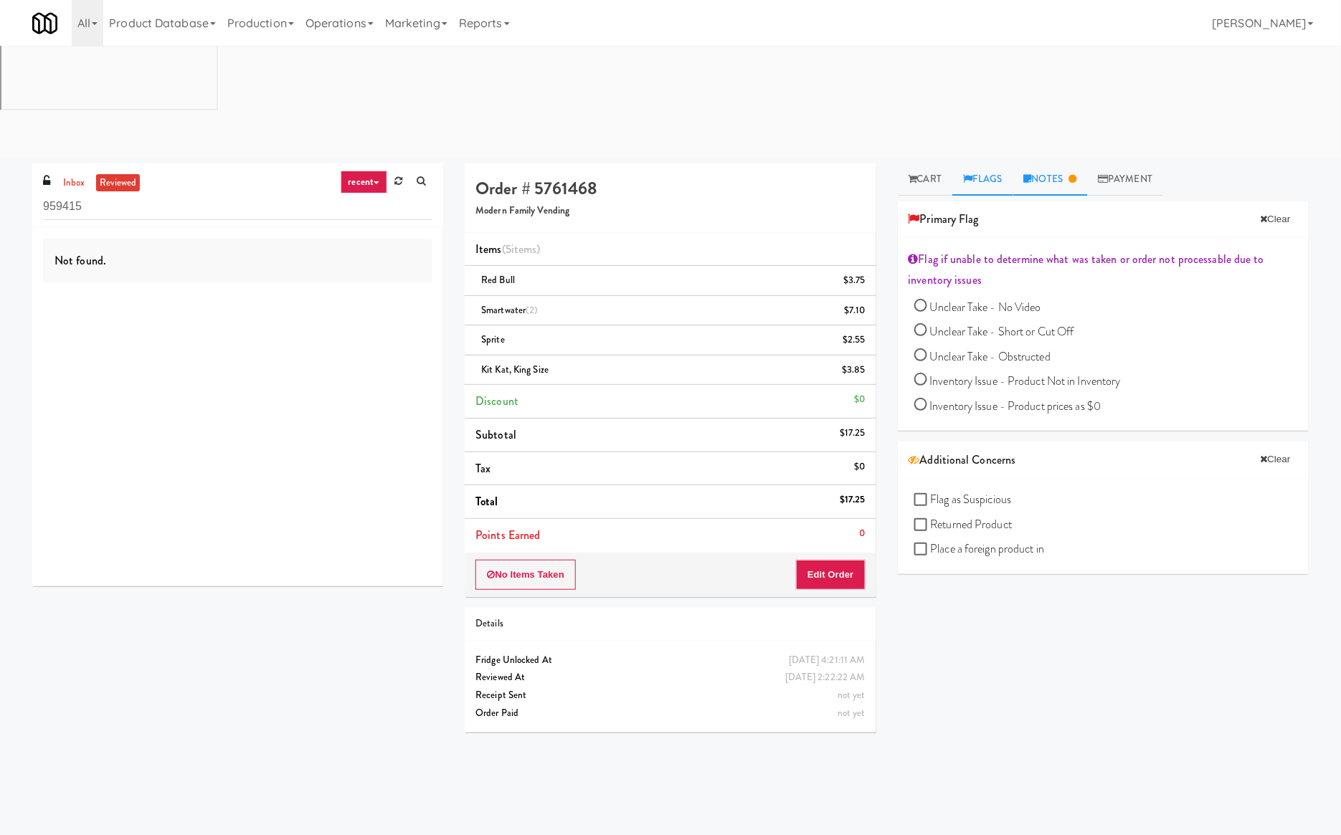
click at [1039, 163] on link "Notes" at bounding box center [1050, 179] width 75 height 32
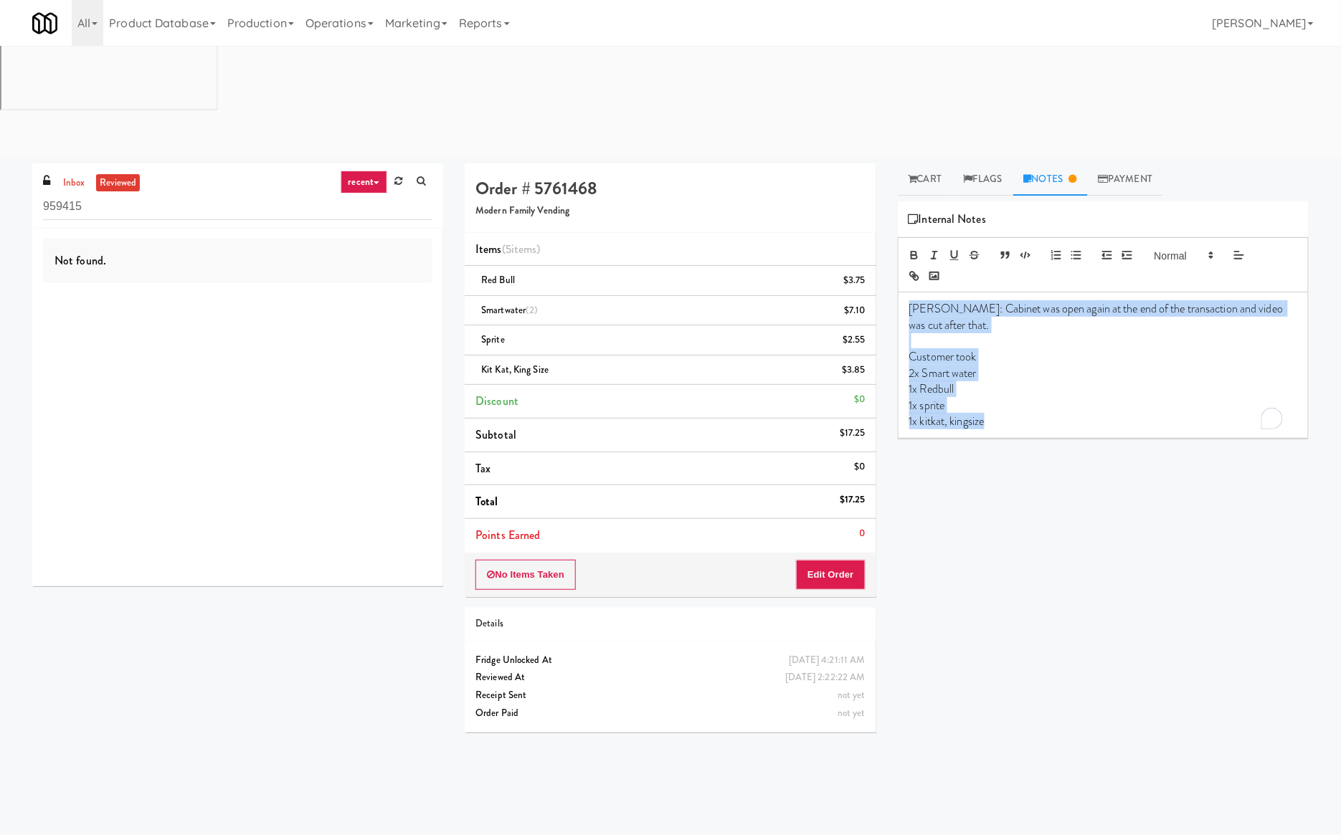
drag, startPoint x: 1001, startPoint y: 313, endPoint x: 909, endPoint y: 195, distance: 149.1
click at [909, 292] on div "James: Cabinet was open again at the end of the transaction and video was cut a…" at bounding box center [1102, 365] width 409 height 146
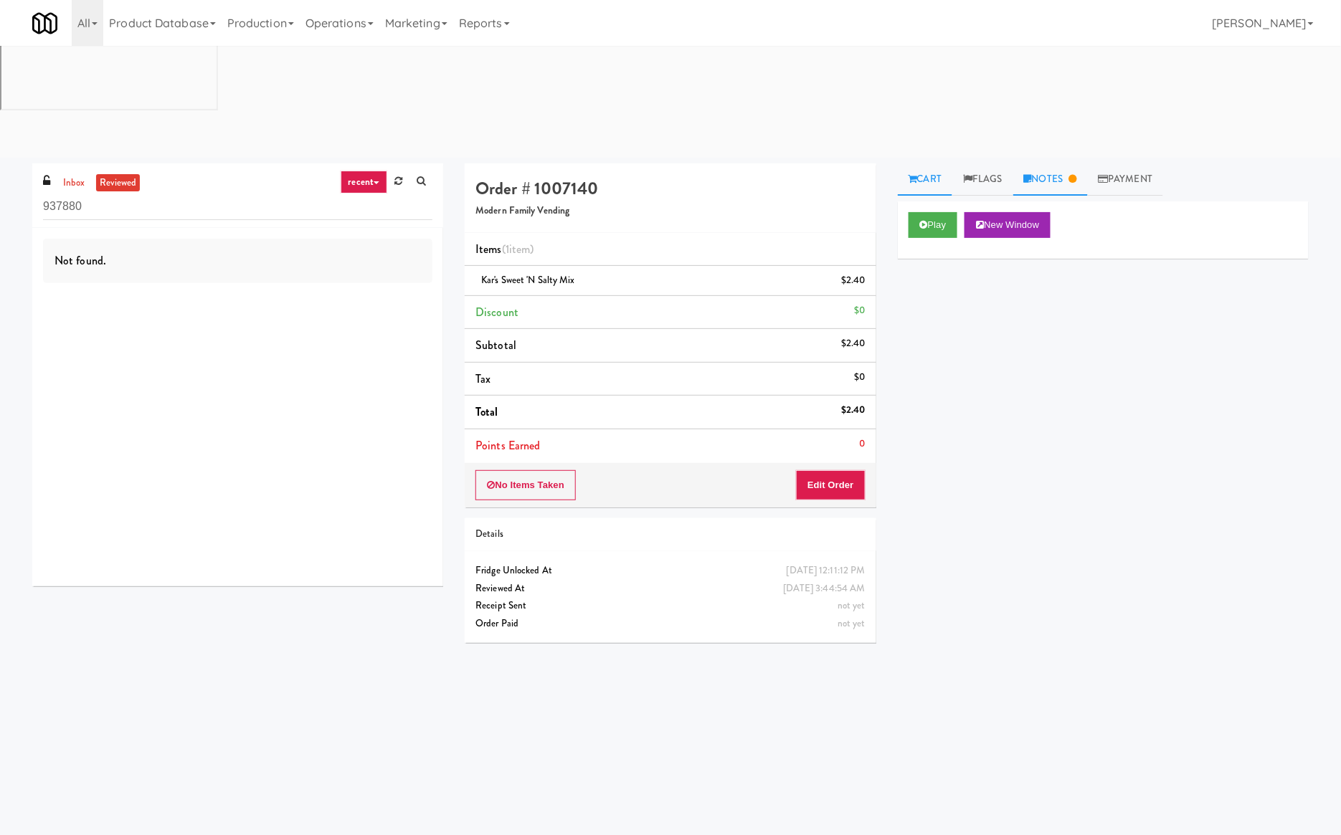
click at [1050, 163] on link "Notes" at bounding box center [1050, 179] width 75 height 32
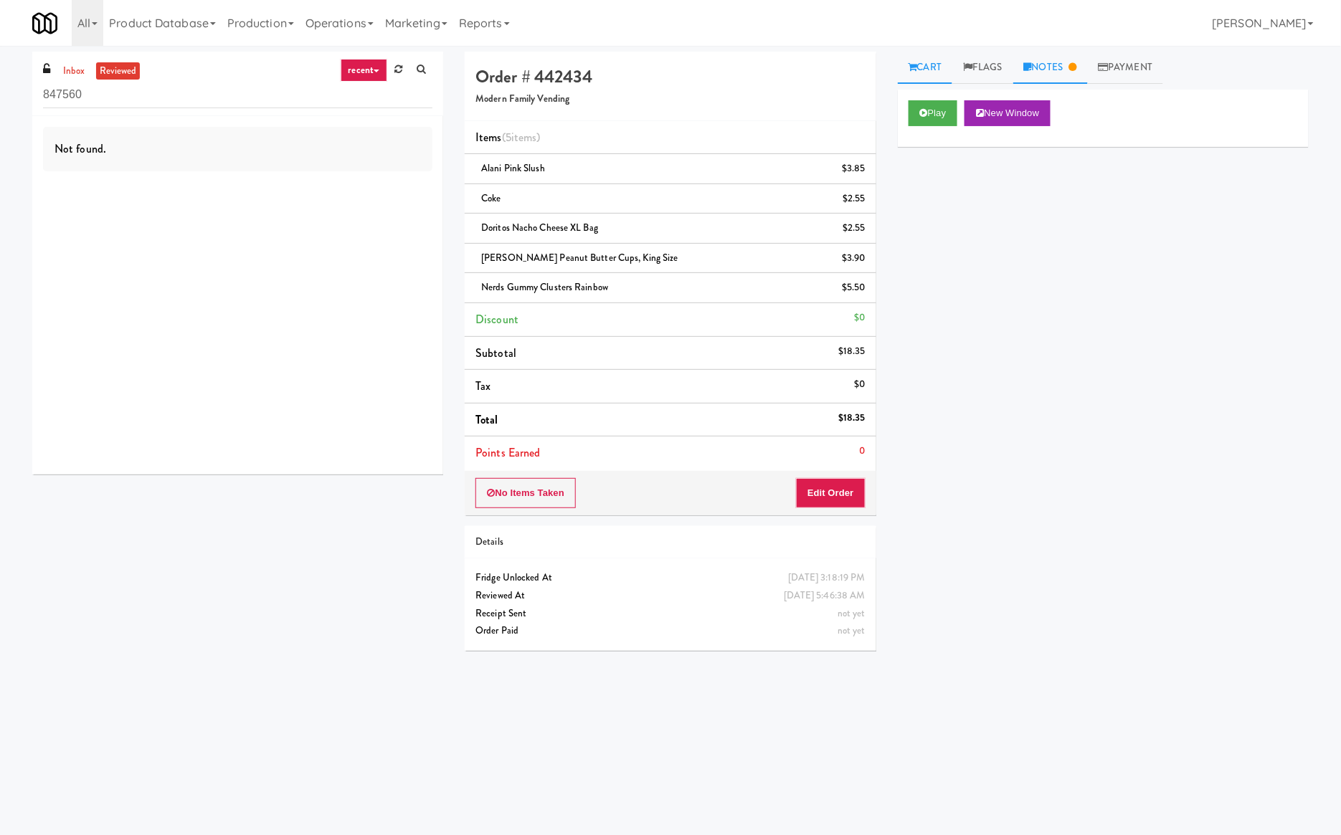
click at [1047, 63] on link "Notes" at bounding box center [1050, 68] width 75 height 32
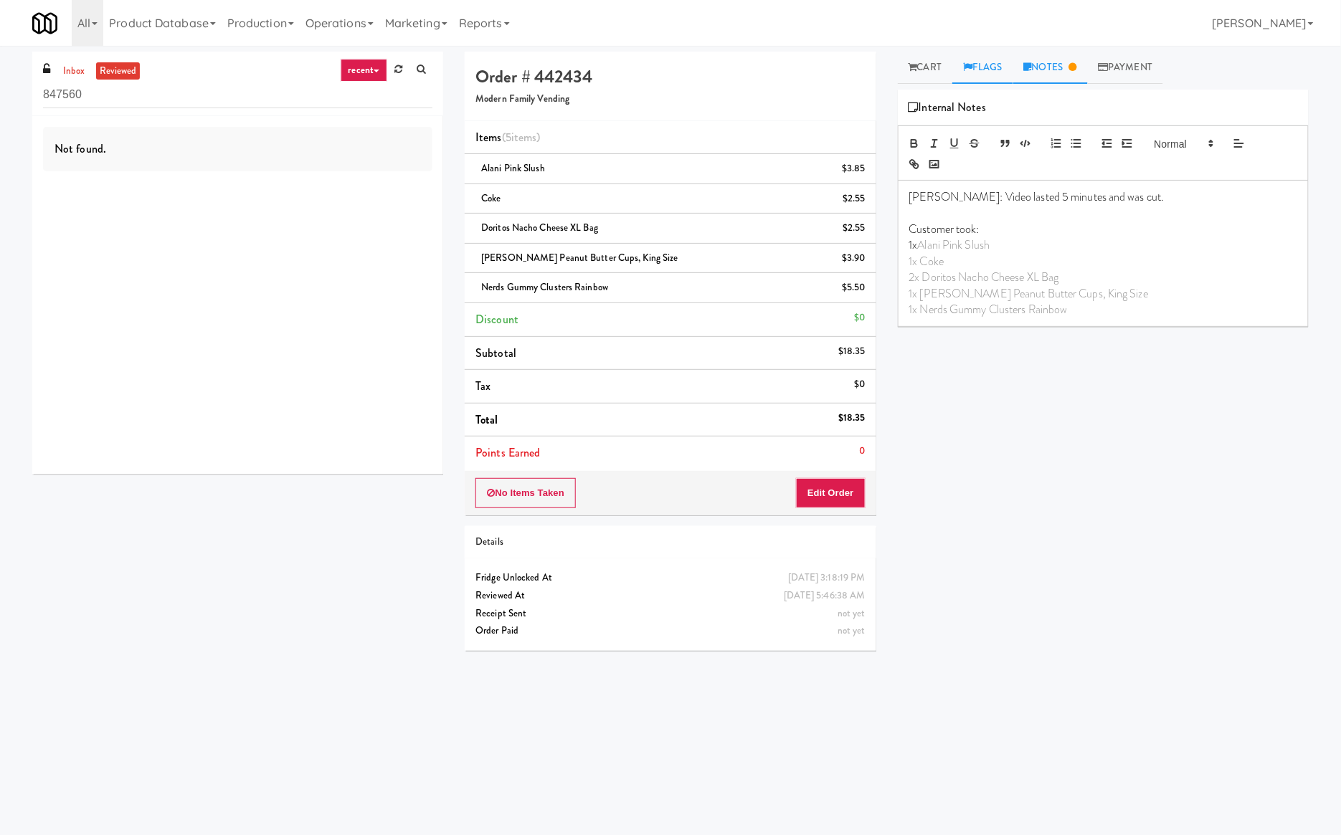
click at [978, 62] on link "Flags" at bounding box center [982, 68] width 61 height 32
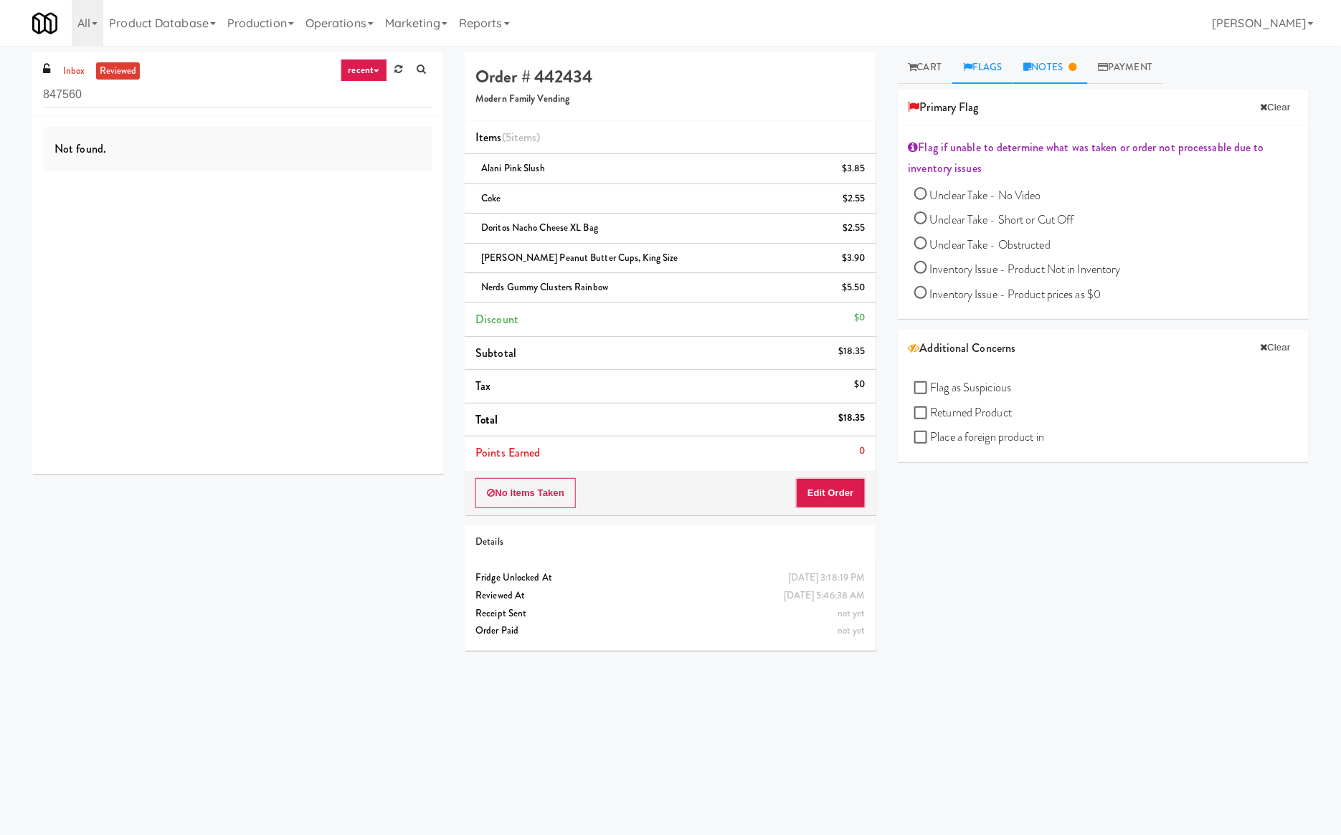
click at [1050, 77] on link "Notes" at bounding box center [1050, 68] width 75 height 32
